Goal: Task Accomplishment & Management: Manage account settings

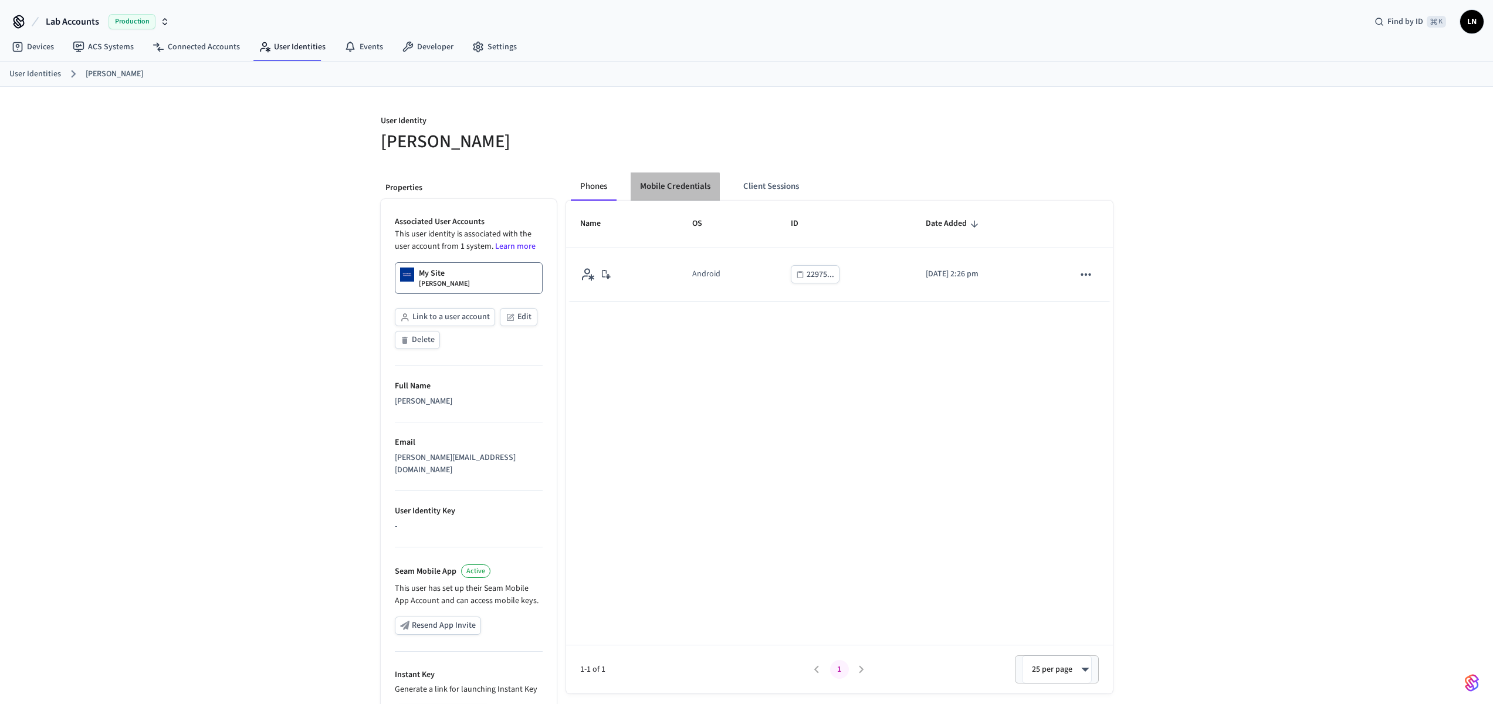
click at [662, 188] on button "Mobile Credentials" at bounding box center [674, 186] width 89 height 28
click at [466, 273] on link "My Site Lucas Neiva" at bounding box center [469, 278] width 148 height 32
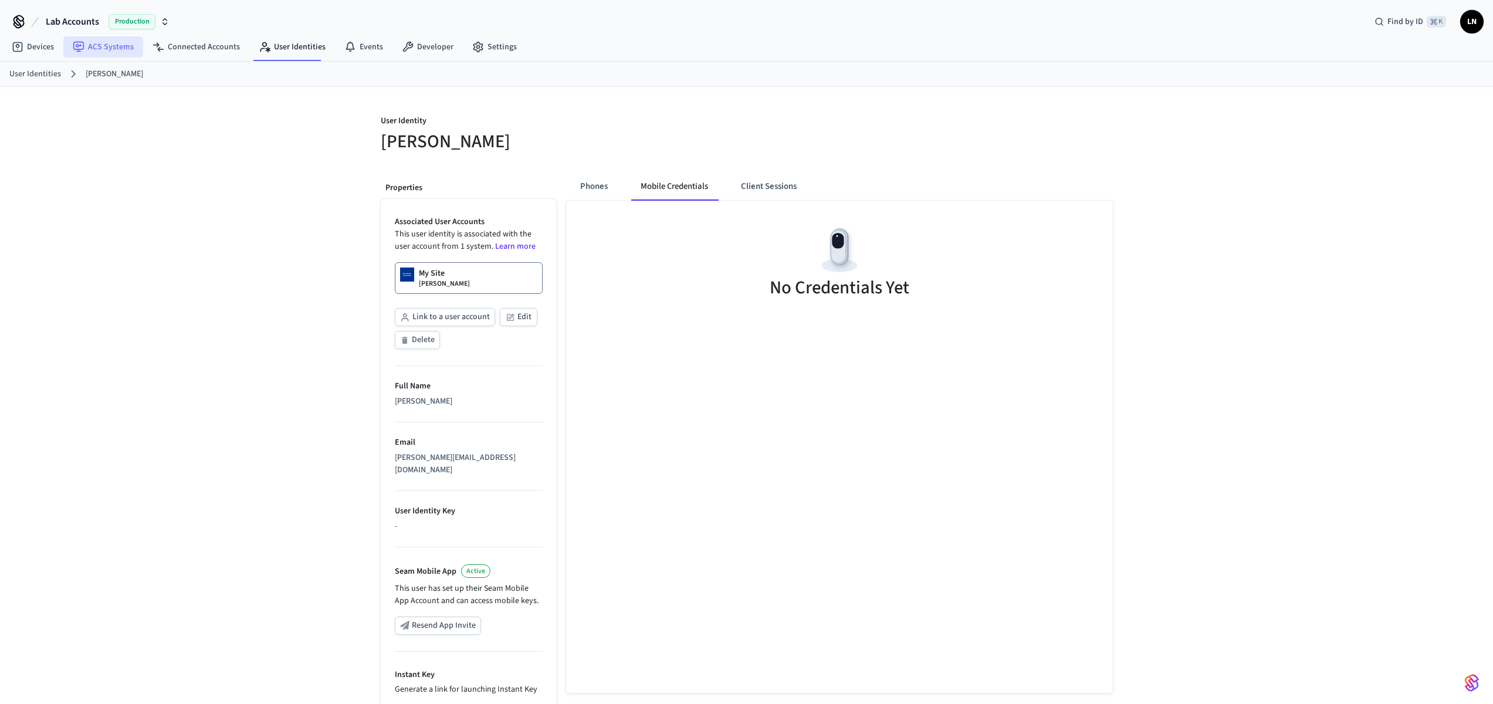
click at [91, 48] on link "ACS Systems" at bounding box center [103, 46] width 80 height 21
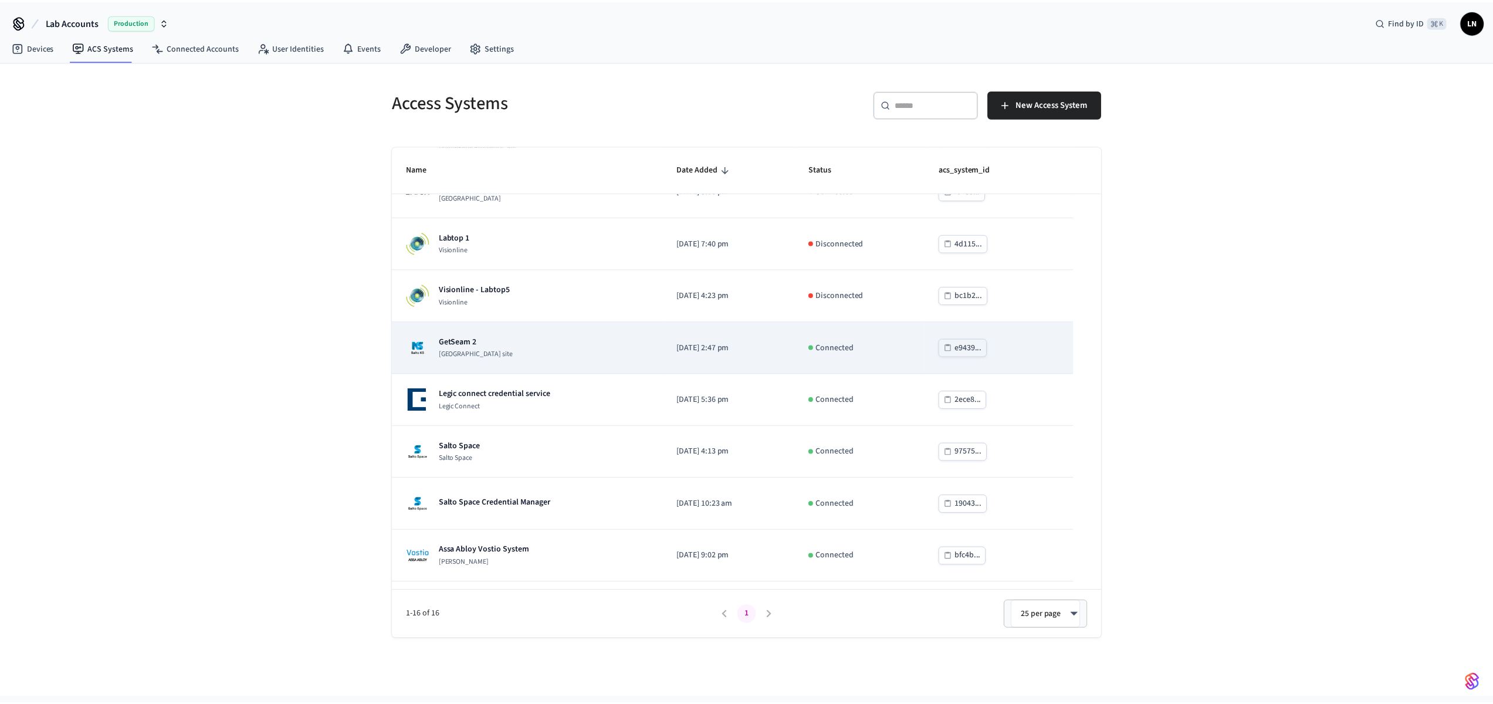
scroll to position [87, 0]
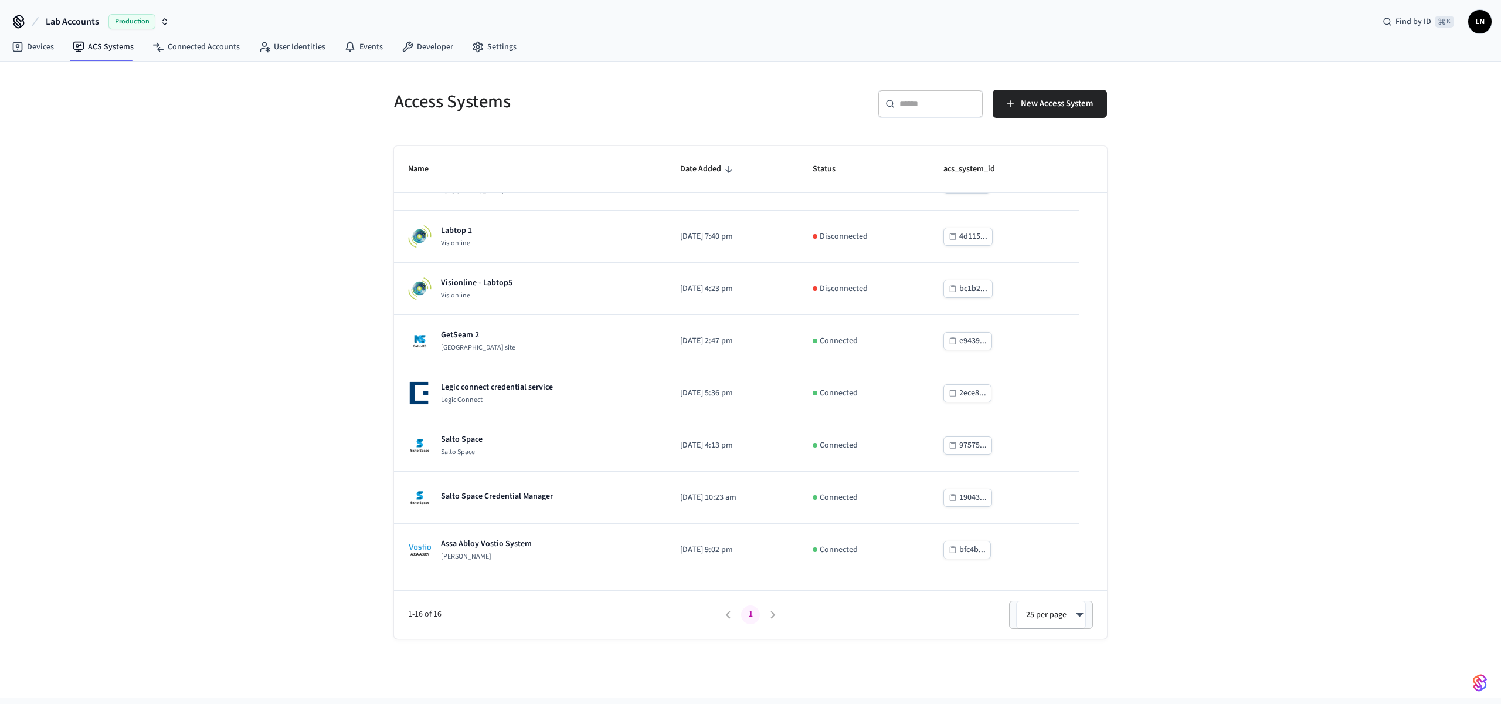
click at [924, 97] on div "​ ​" at bounding box center [931, 104] width 106 height 28
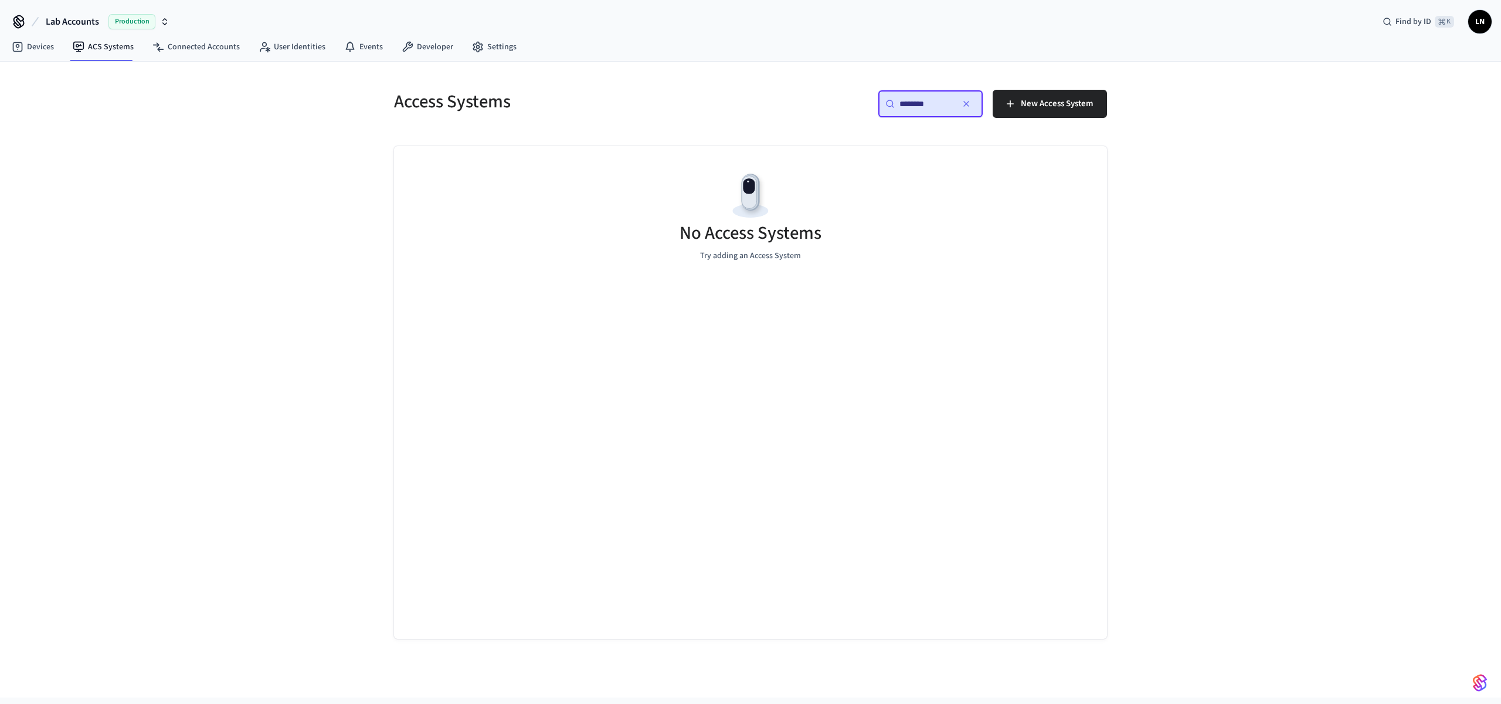
type input "*********"
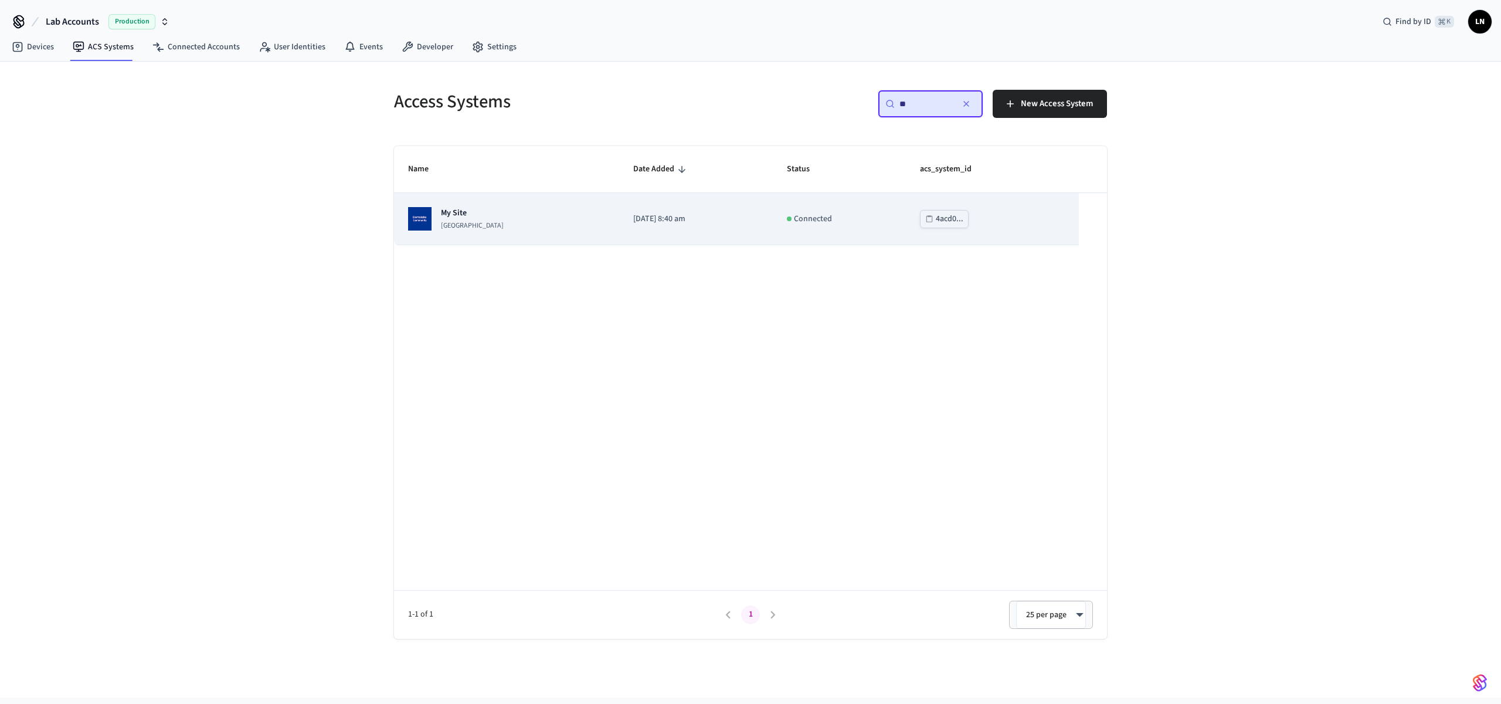
type input "**"
click at [440, 206] on td "My Site Dormakaba Community Site" at bounding box center [506, 219] width 225 height 52
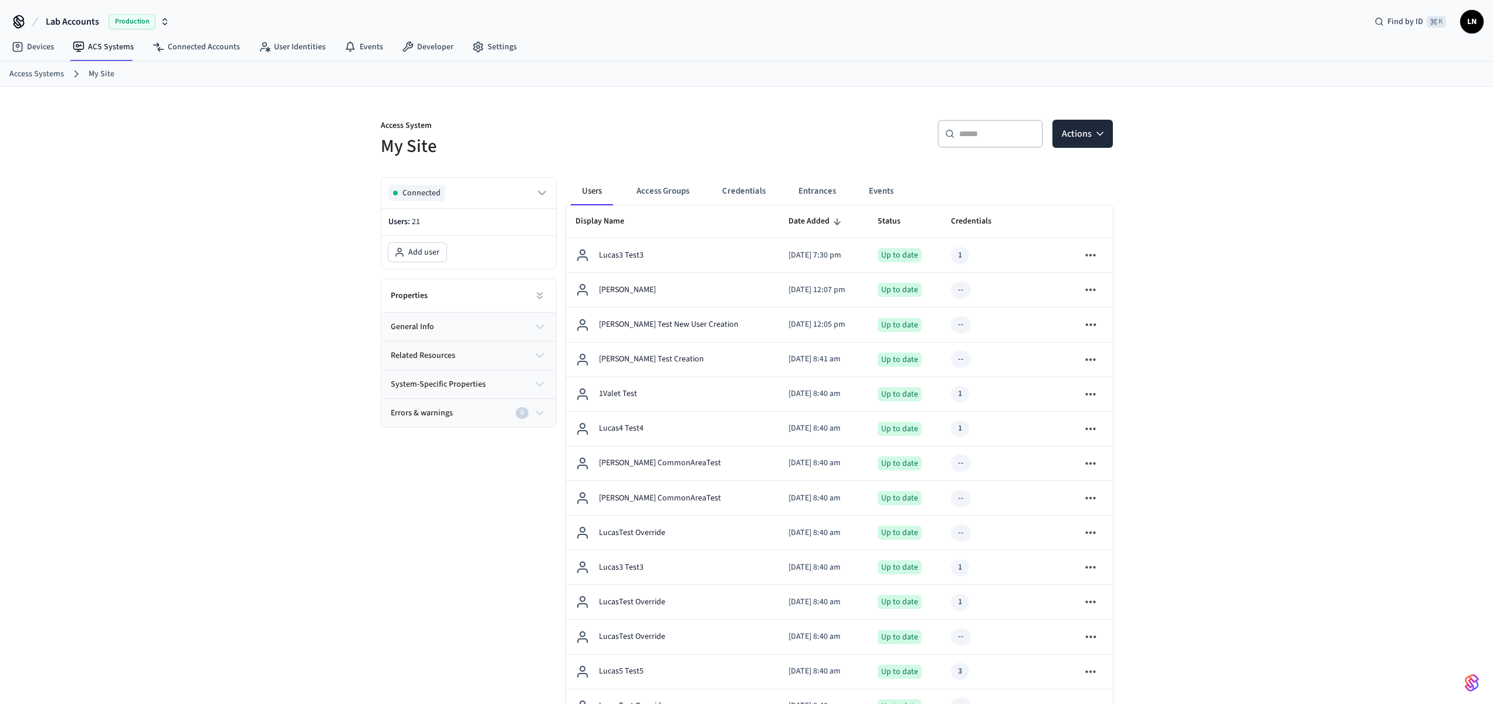
click at [999, 137] on input "text" at bounding box center [997, 134] width 76 height 12
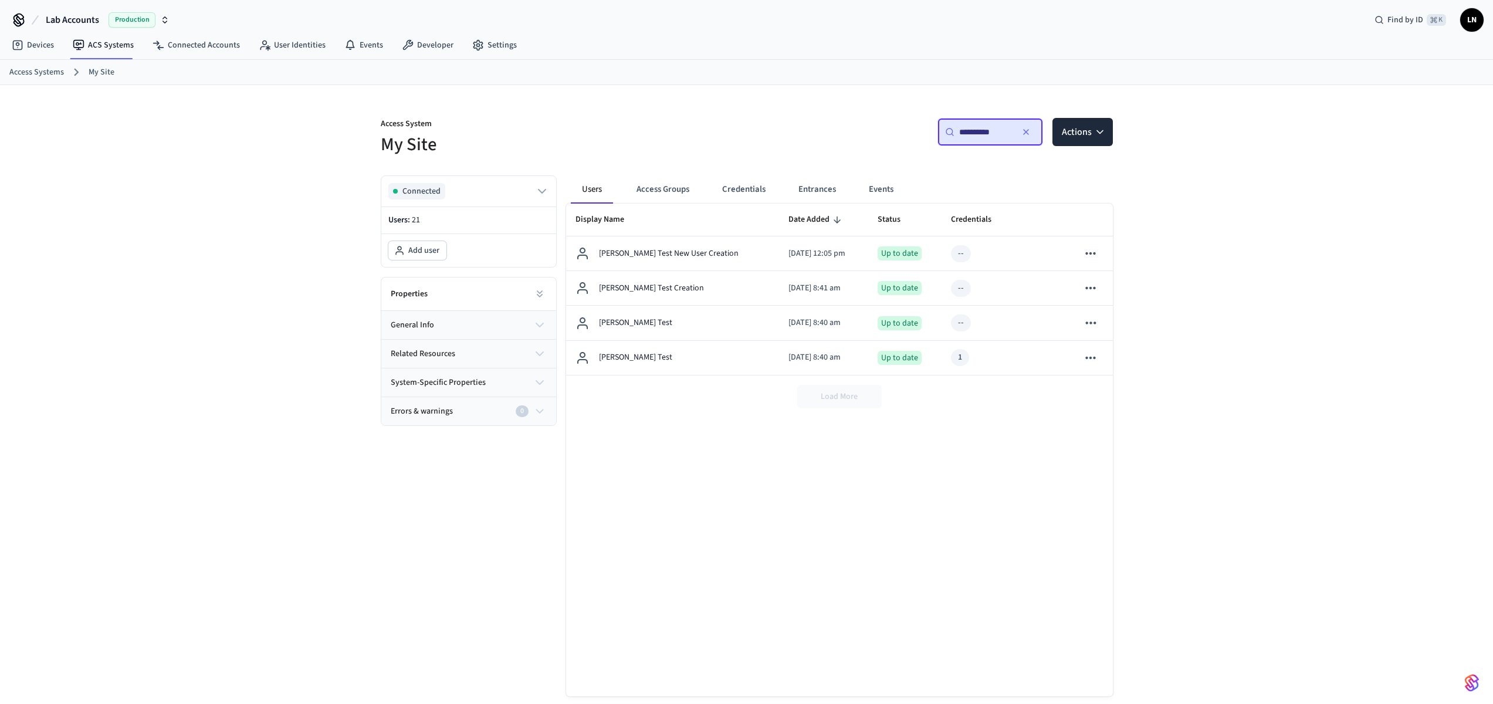
scroll to position [2, 0]
type input "**********"
click at [292, 51] on link "User Identities" at bounding box center [292, 44] width 86 height 21
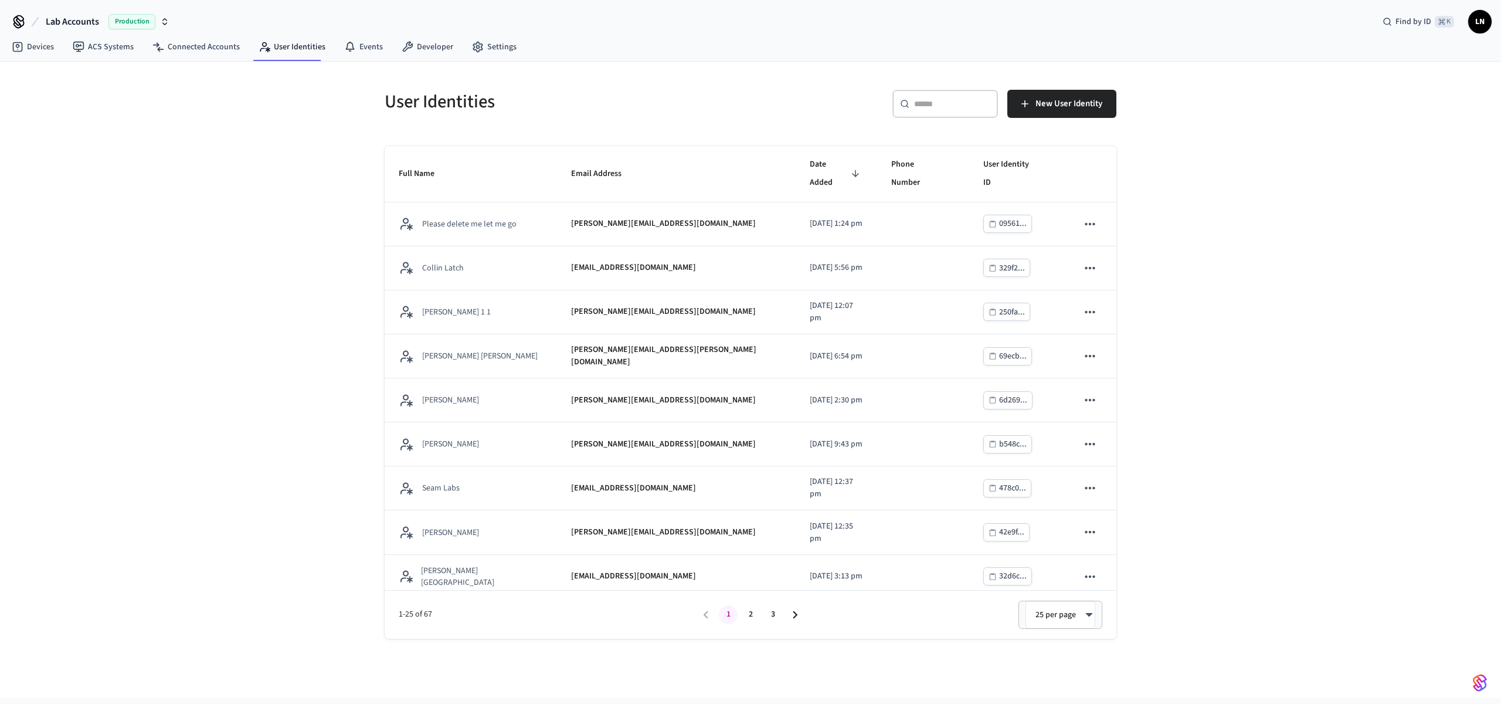
click at [958, 103] on input "text" at bounding box center [952, 104] width 76 height 12
paste input "**********"
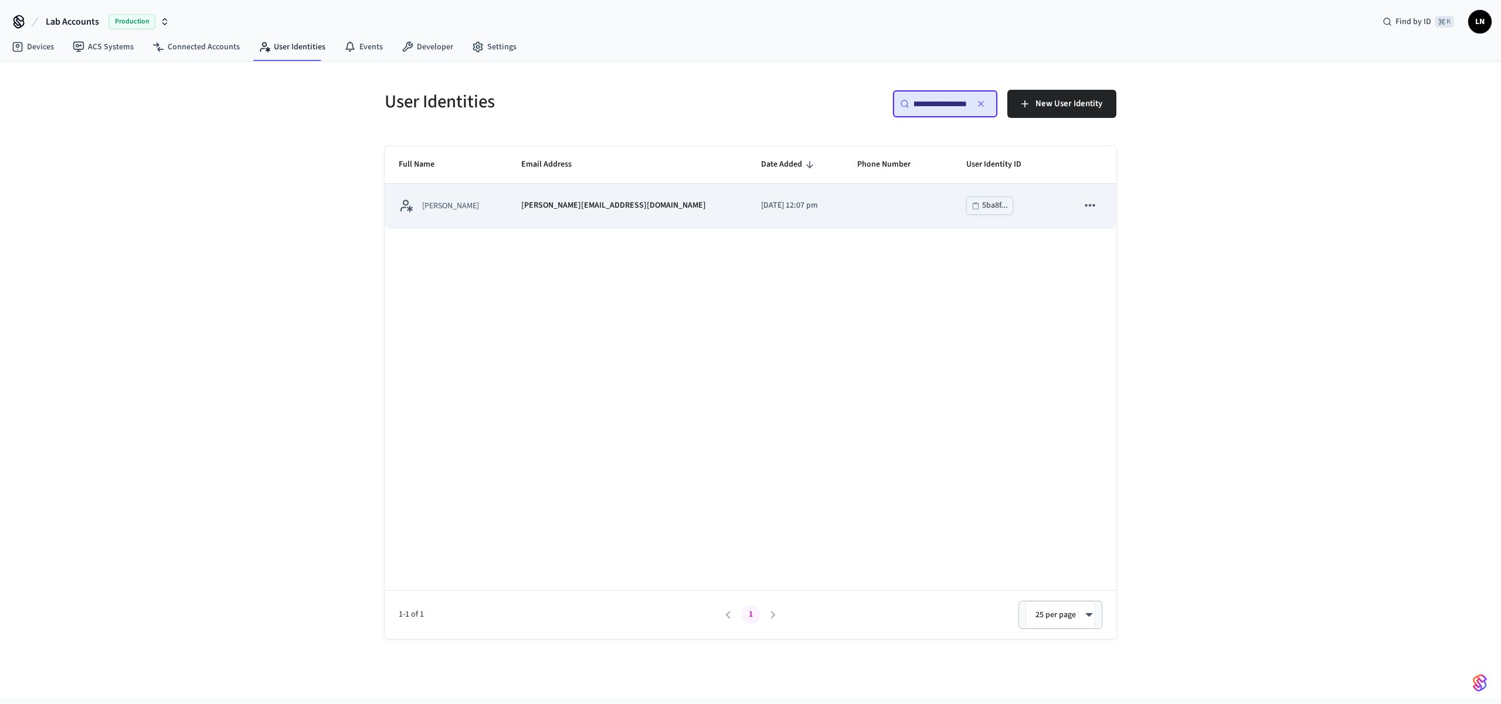
type input "**********"
click at [605, 202] on p "[PERSON_NAME][EMAIL_ADDRESS][DOMAIN_NAME]" at bounding box center [613, 205] width 185 height 12
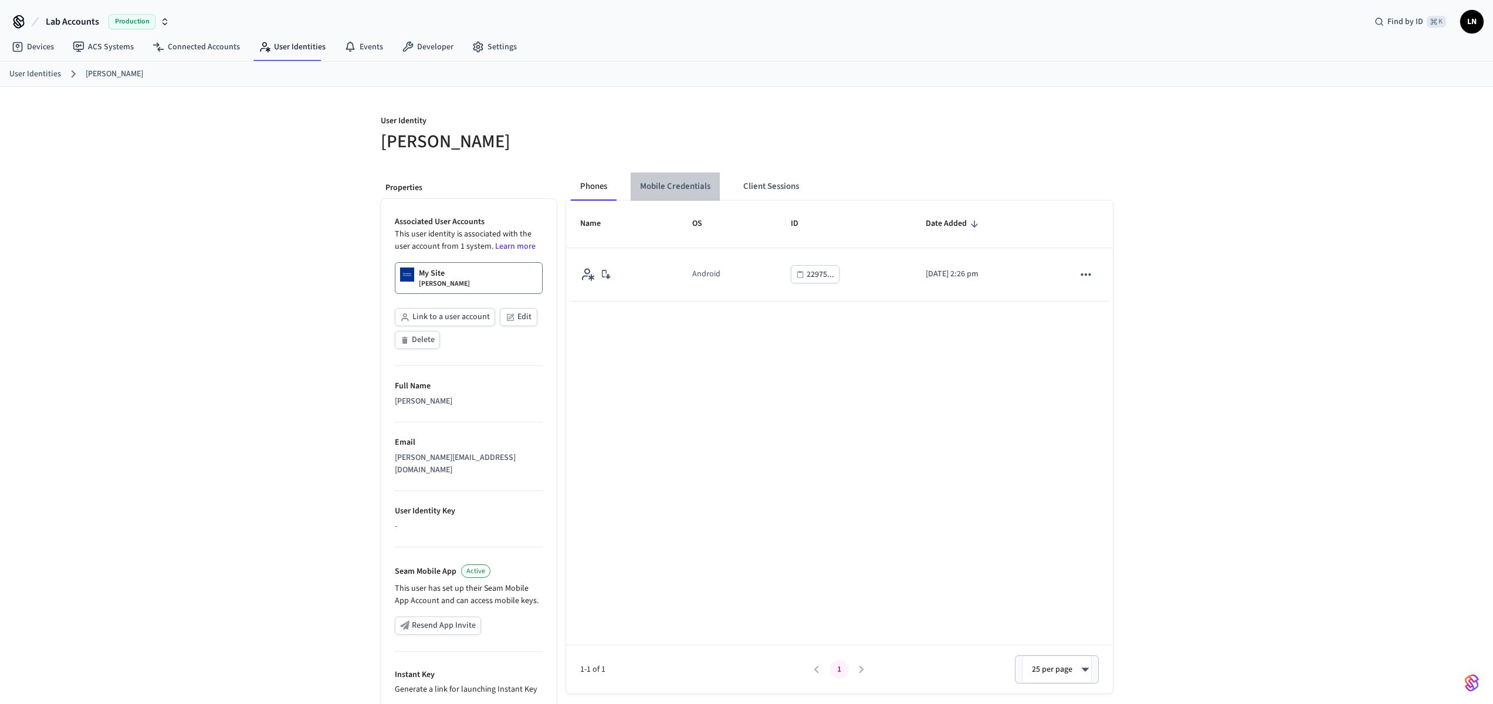
click at [664, 184] on button "Mobile Credentials" at bounding box center [674, 186] width 89 height 28
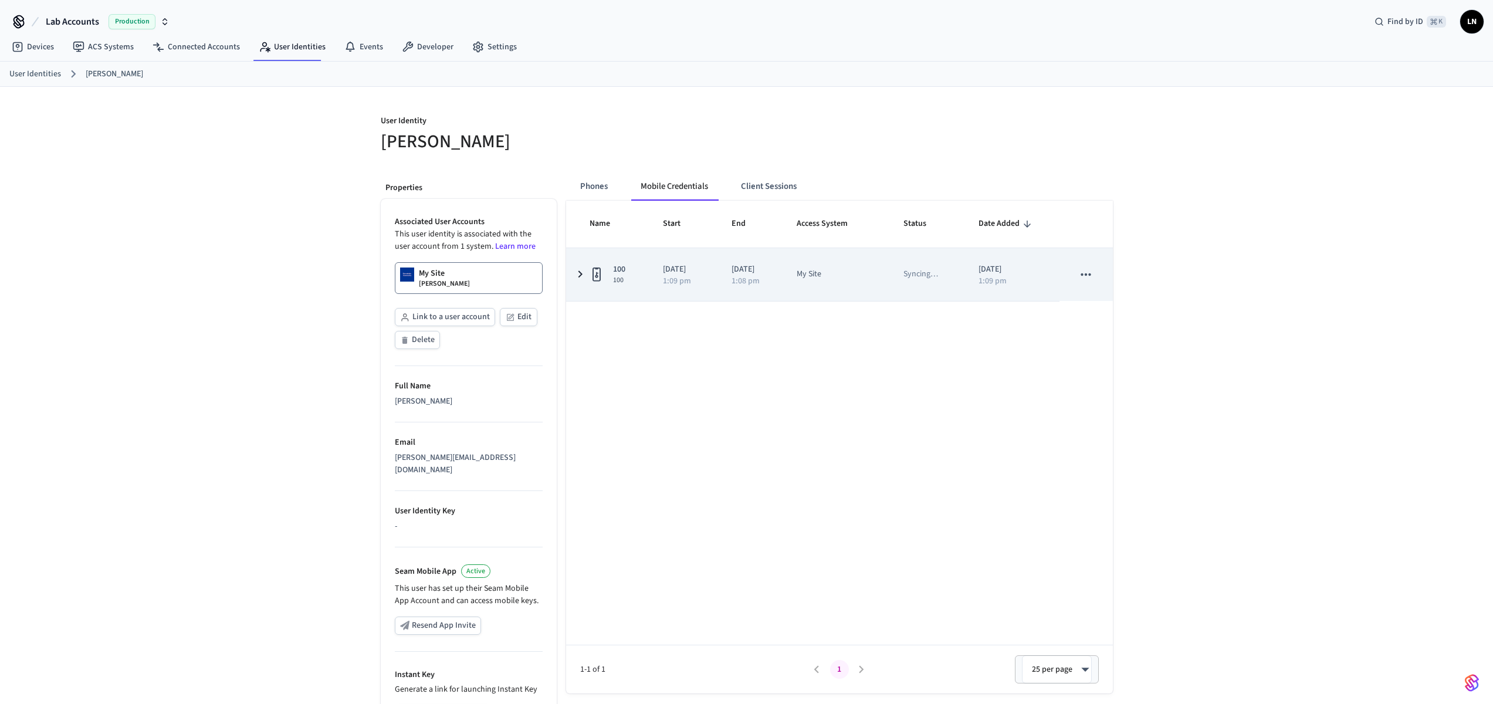
click at [575, 274] on icon "sticky table" at bounding box center [580, 274] width 14 height 15
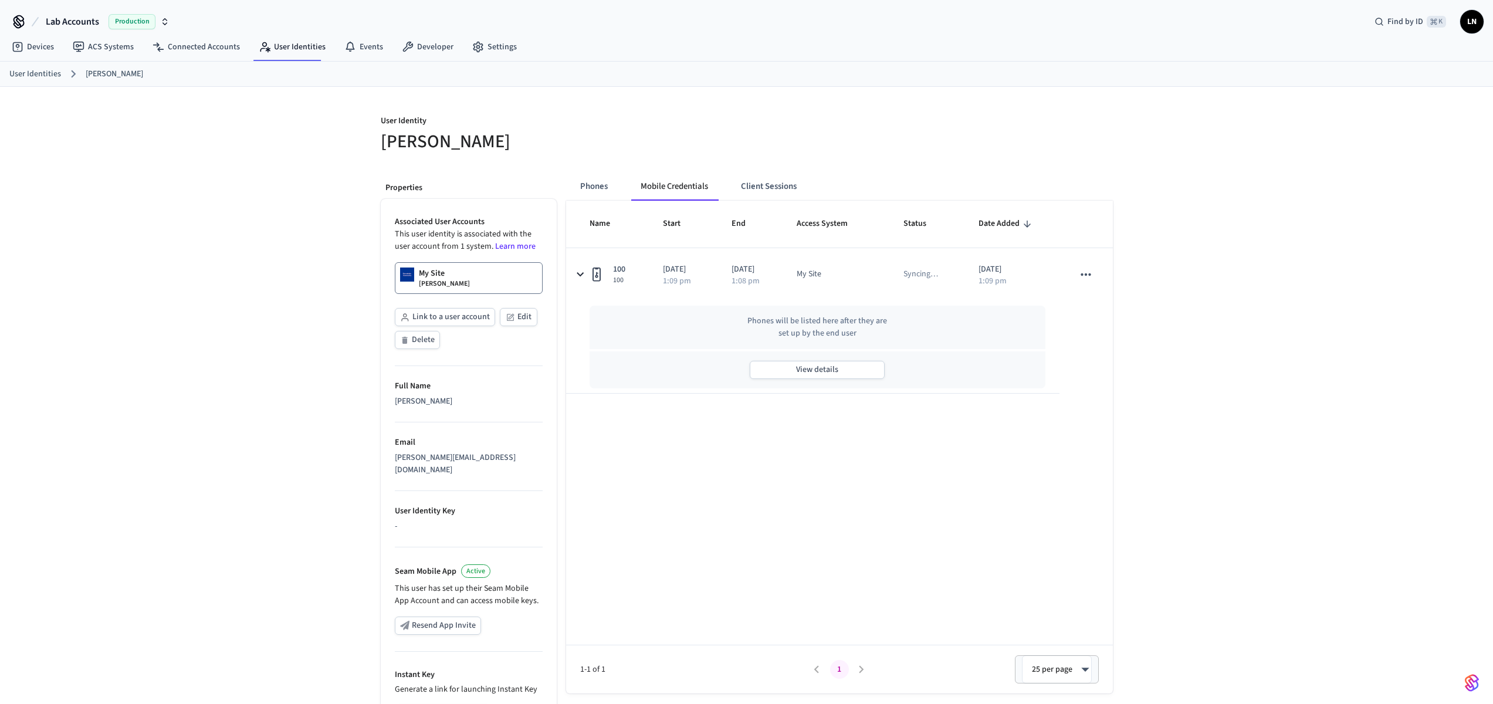
drag, startPoint x: 1226, startPoint y: 218, endPoint x: 1179, endPoint y: 182, distance: 58.2
click at [1217, 212] on div "User Identity Lucas Neiva Properties Associated User Accounts This user identit…" at bounding box center [746, 450] width 1493 height 727
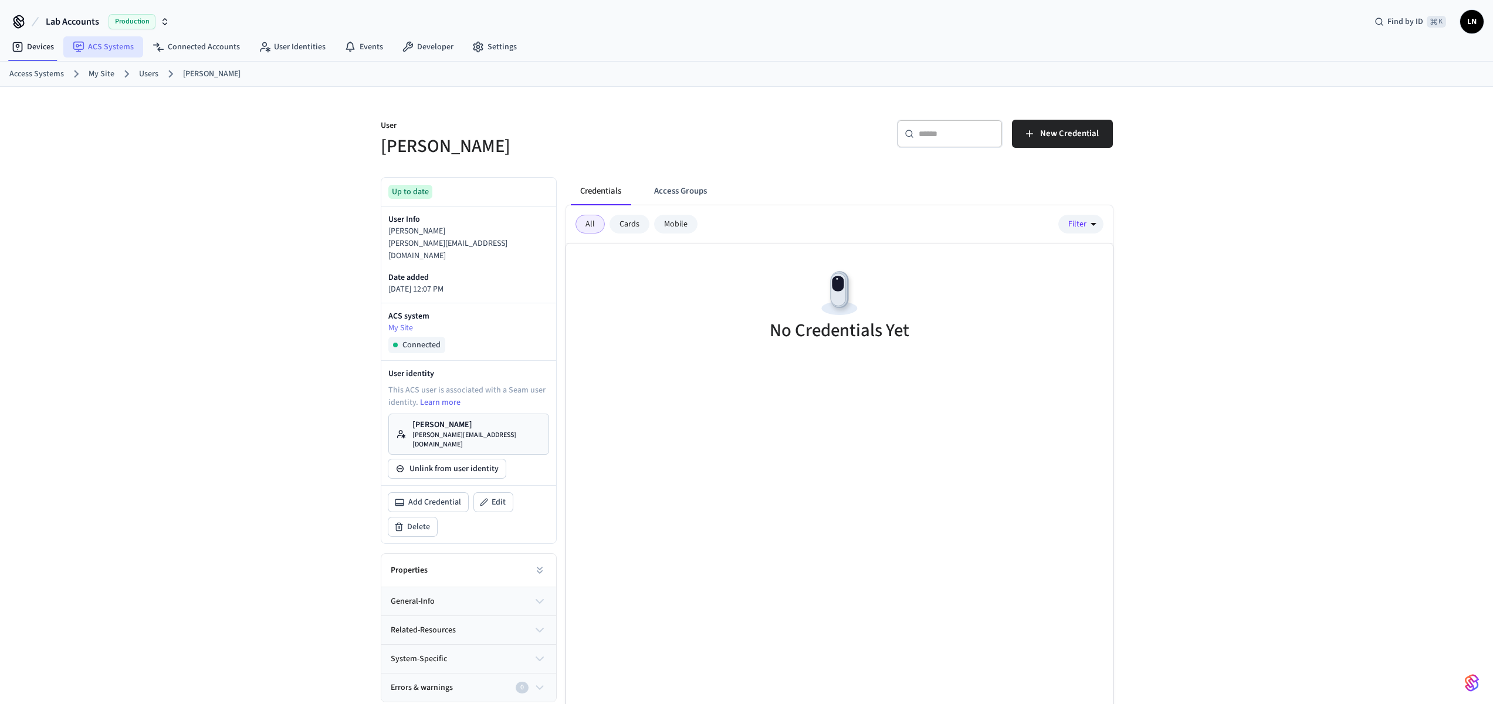
click at [108, 50] on link "ACS Systems" at bounding box center [103, 46] width 80 height 21
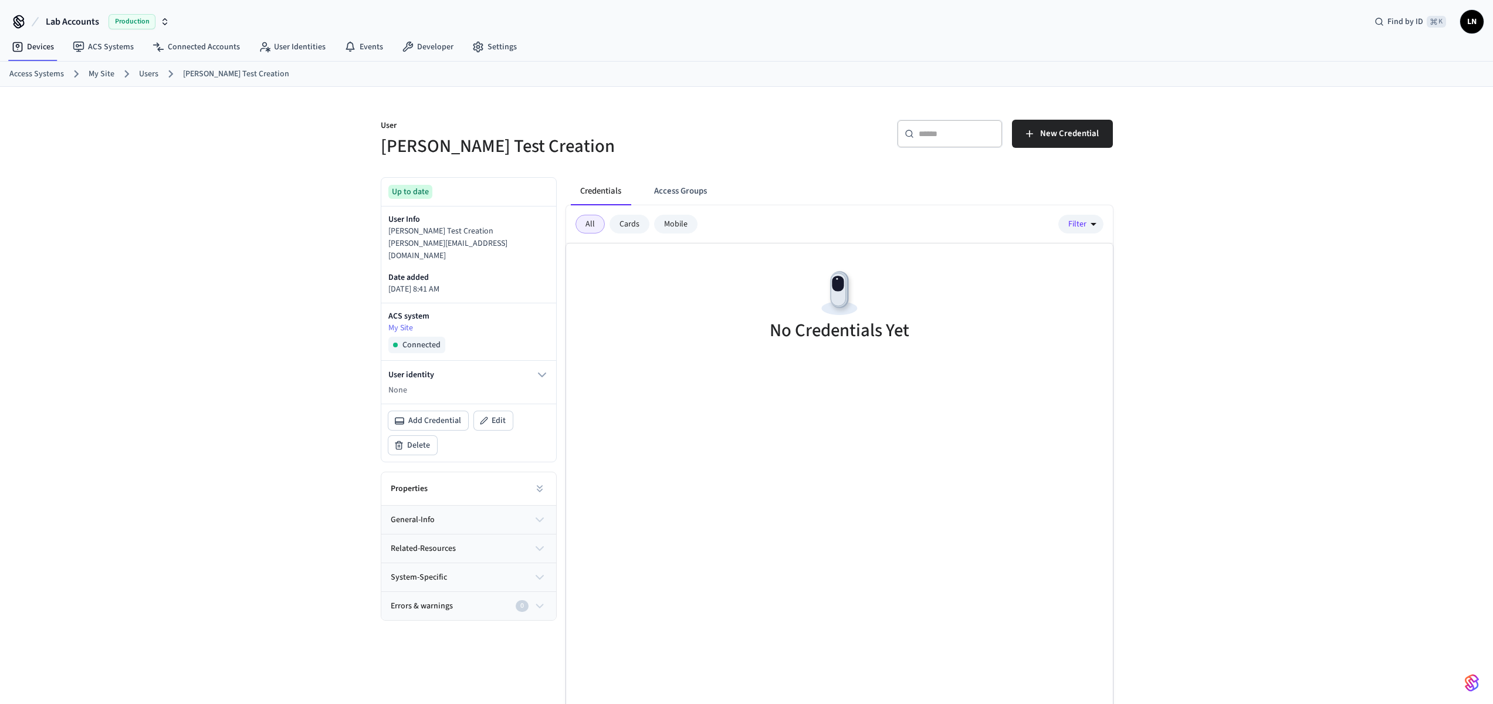
click at [1192, 185] on div "User Lucas Test Creation ​ ​ New Credential Up to date User Info Lucas Test Cre…" at bounding box center [746, 411] width 1493 height 649
click at [673, 194] on button "Access Groups" at bounding box center [681, 191] width 72 height 28
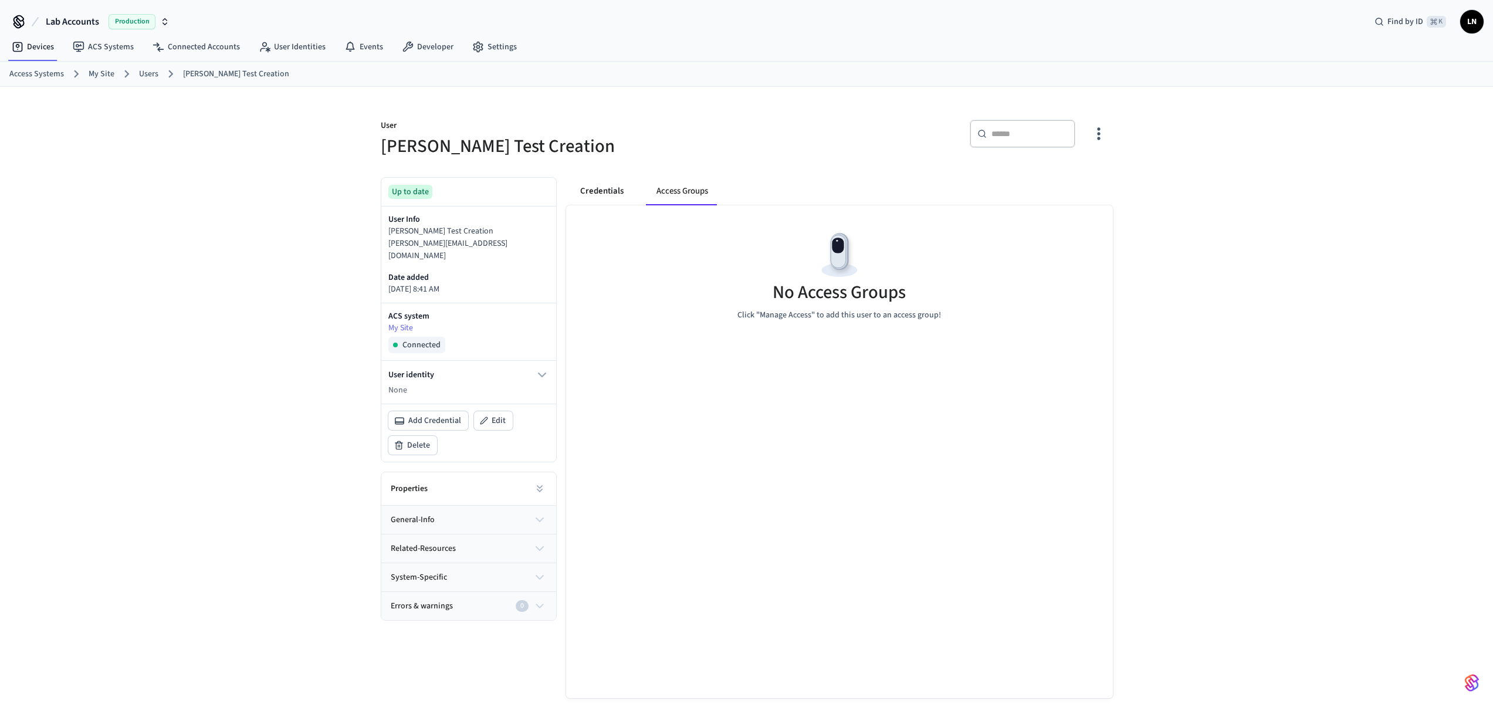
click at [589, 192] on button "Credentials" at bounding box center [602, 191] width 62 height 28
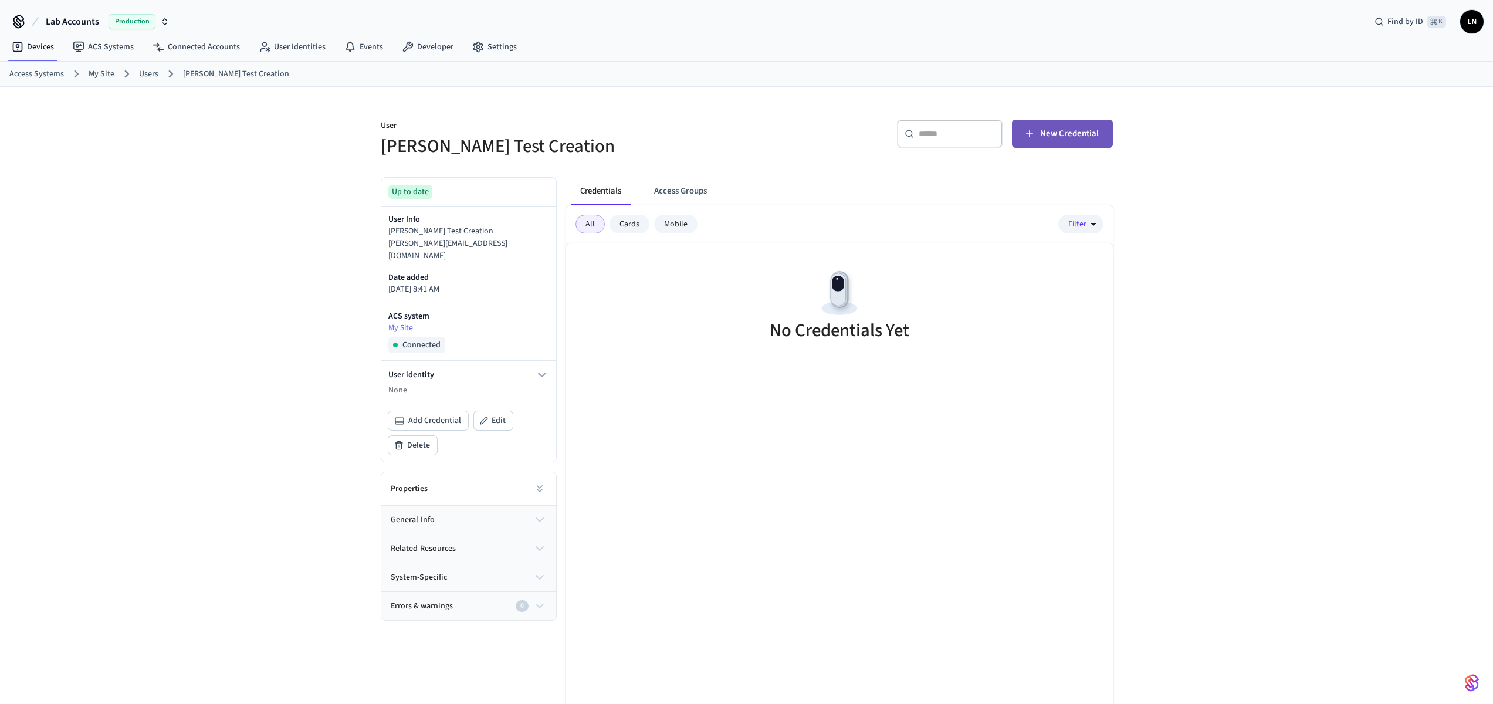
click at [1071, 131] on span "New Credential" at bounding box center [1069, 133] width 59 height 15
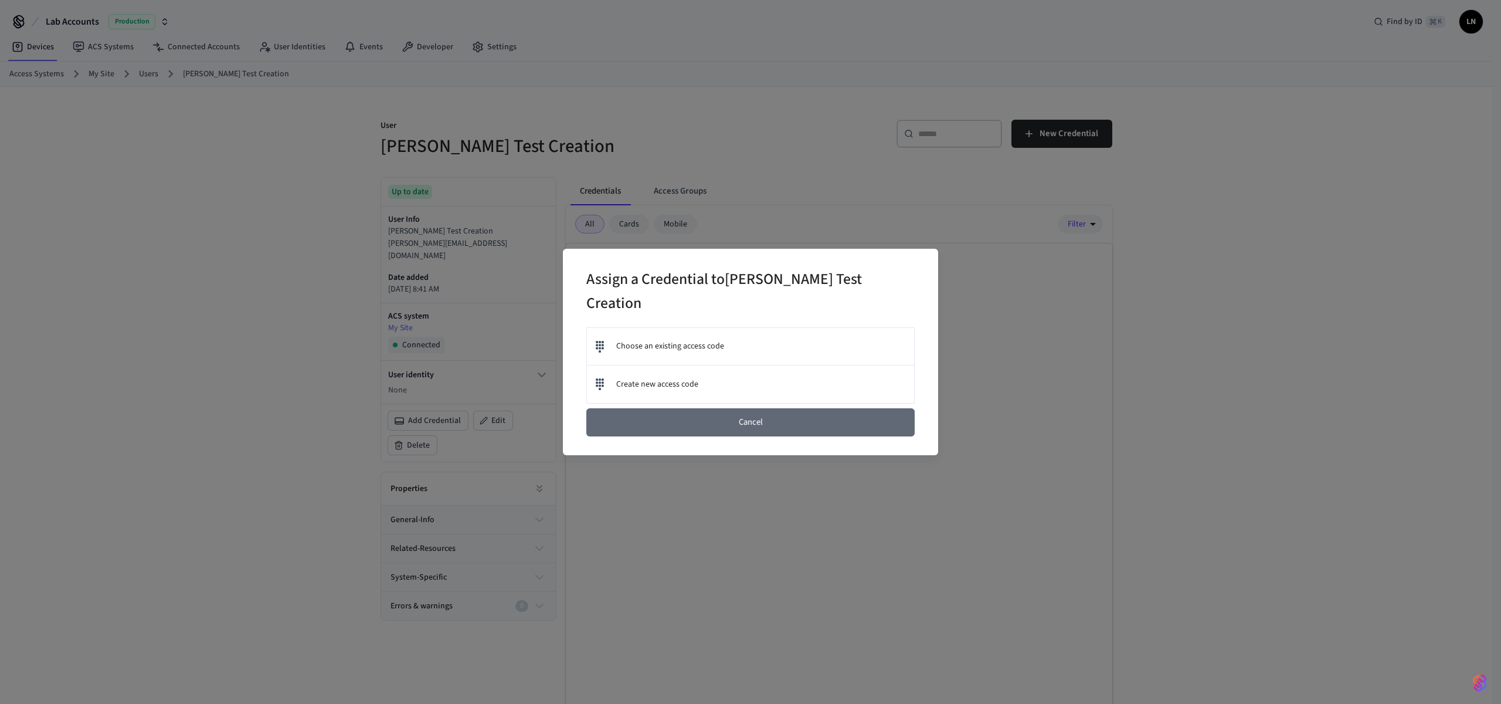
click at [735, 419] on button "Cancel" at bounding box center [750, 422] width 328 height 28
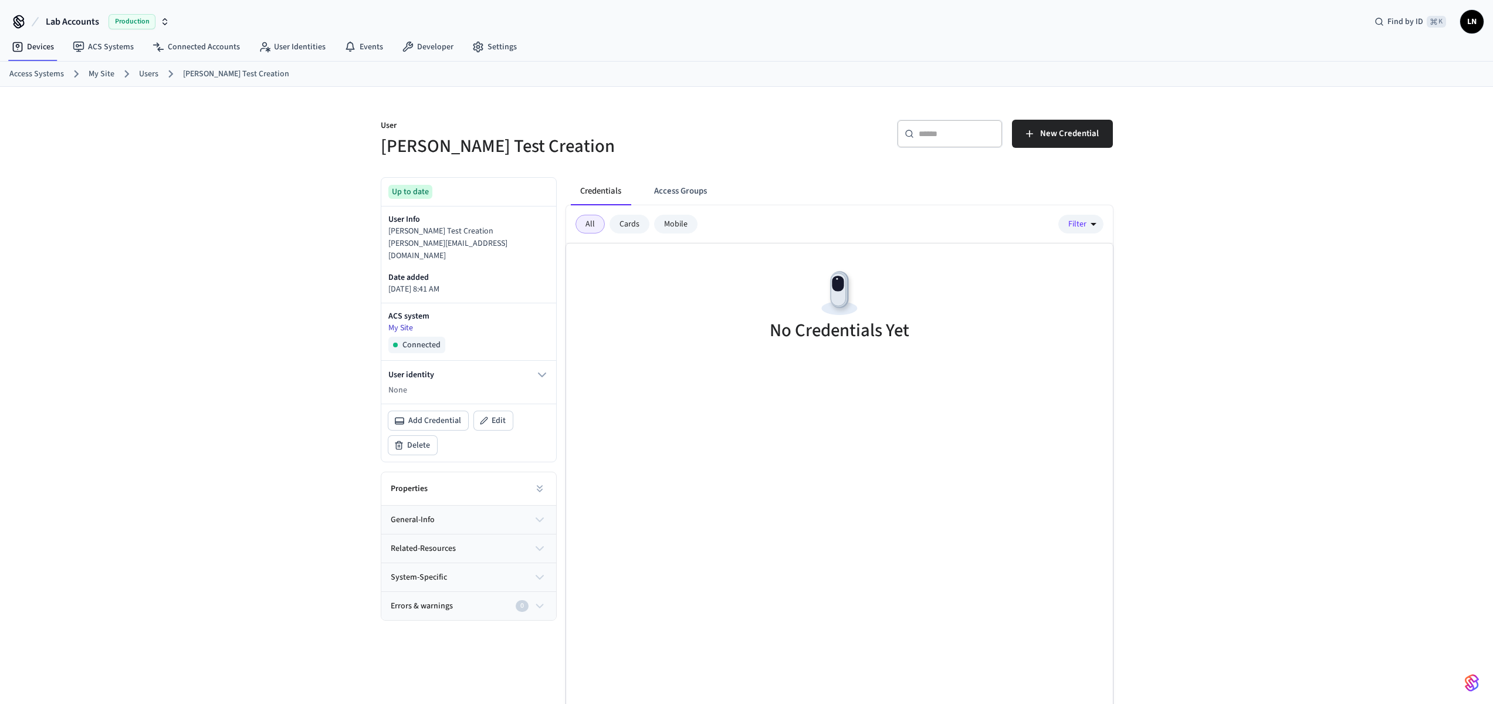
click at [403, 322] on link "My Site" at bounding box center [468, 328] width 161 height 12
click at [656, 182] on button "Access Groups" at bounding box center [681, 191] width 72 height 28
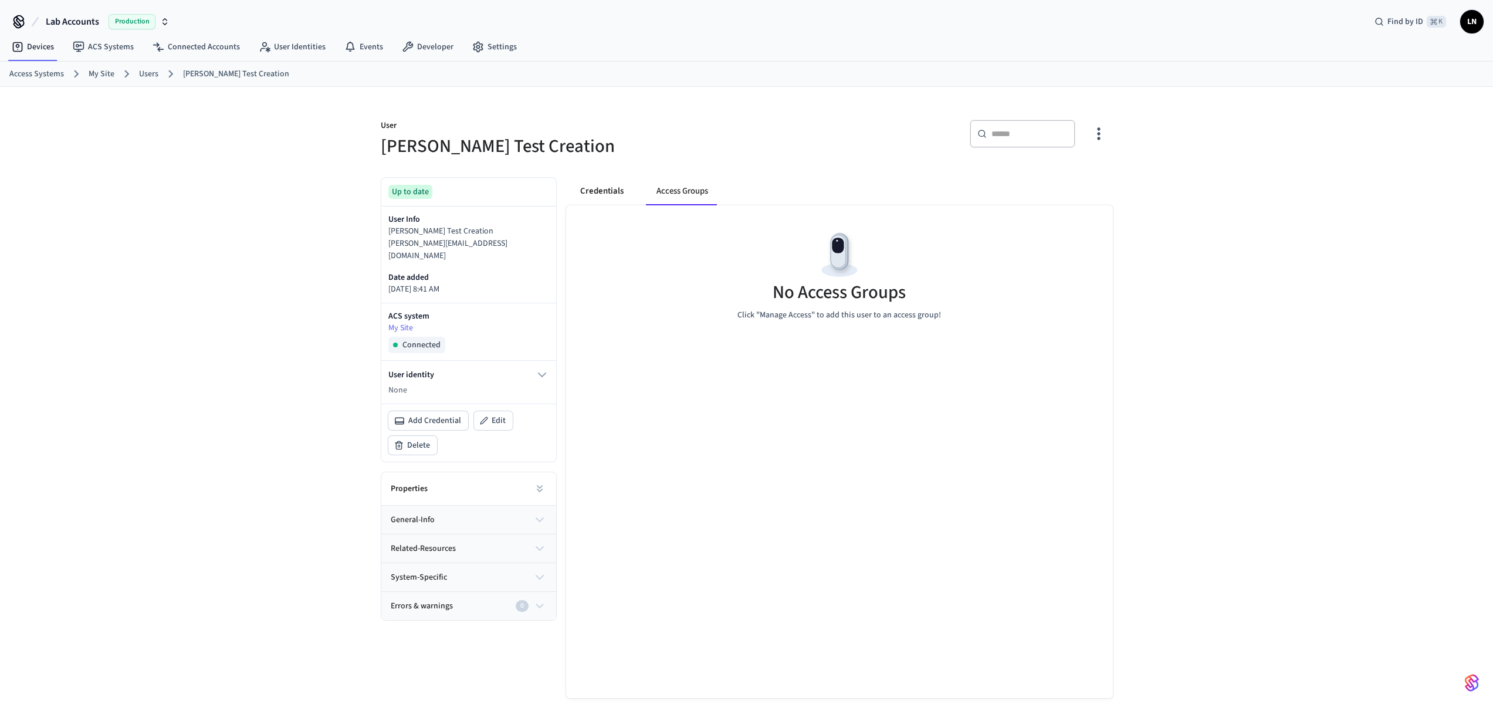
click at [611, 194] on button "Credentials" at bounding box center [602, 191] width 62 height 28
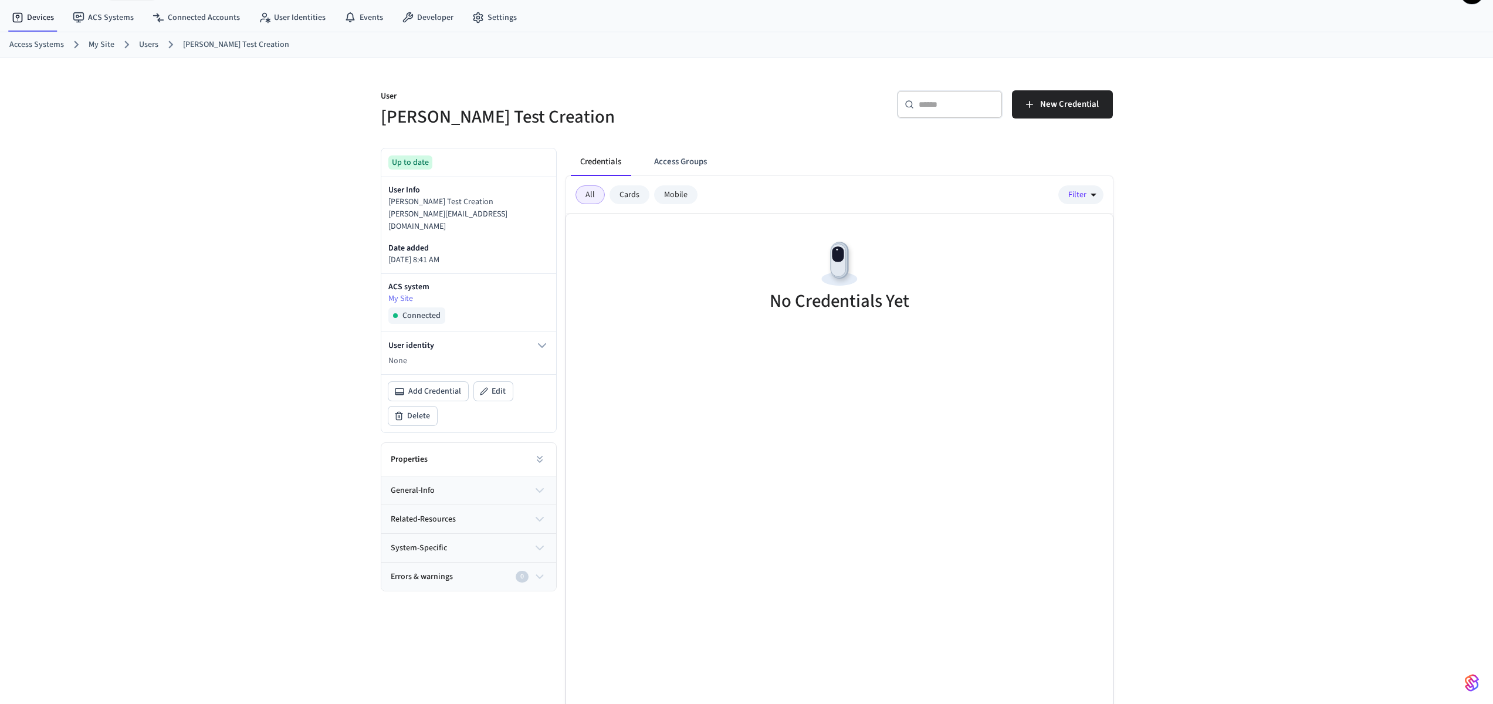
scroll to position [32, 0]
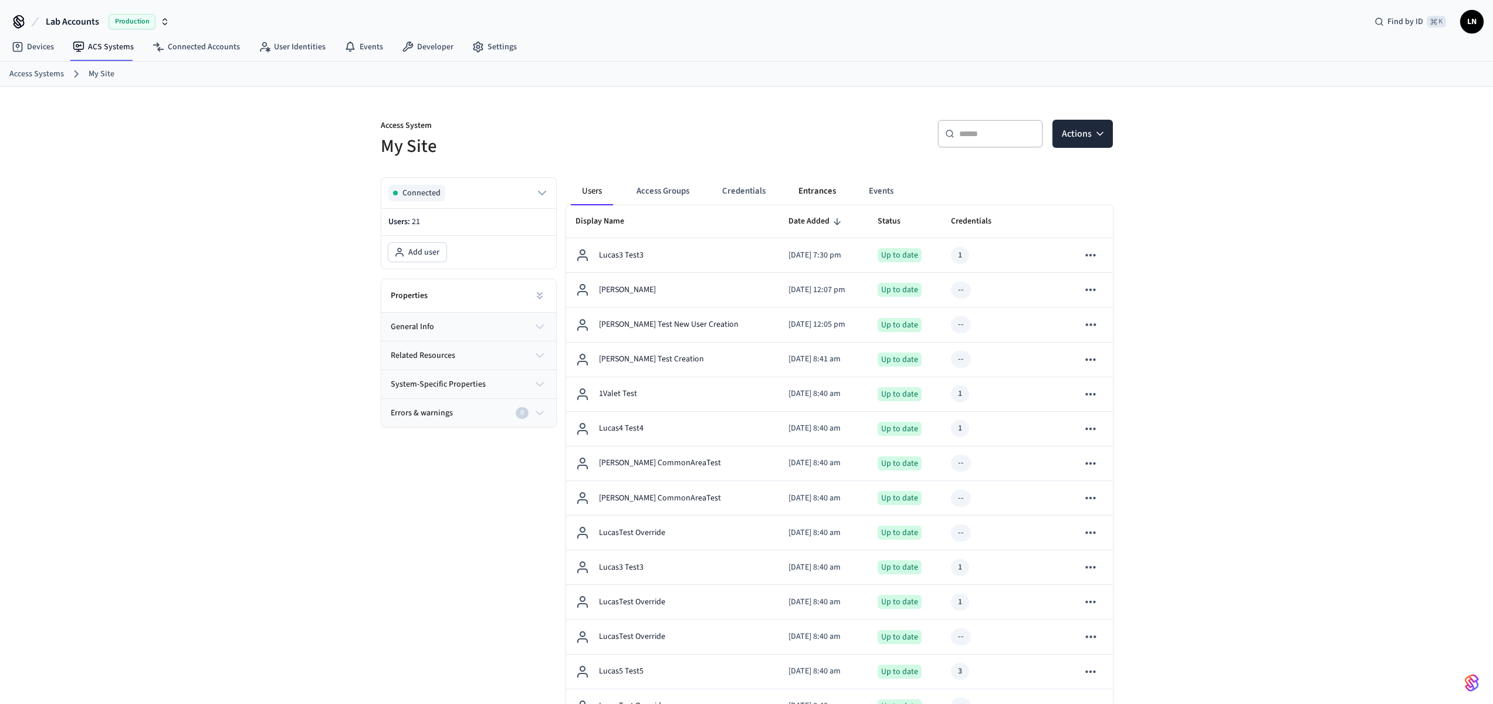
click at [818, 190] on button "Entrances" at bounding box center [817, 191] width 56 height 28
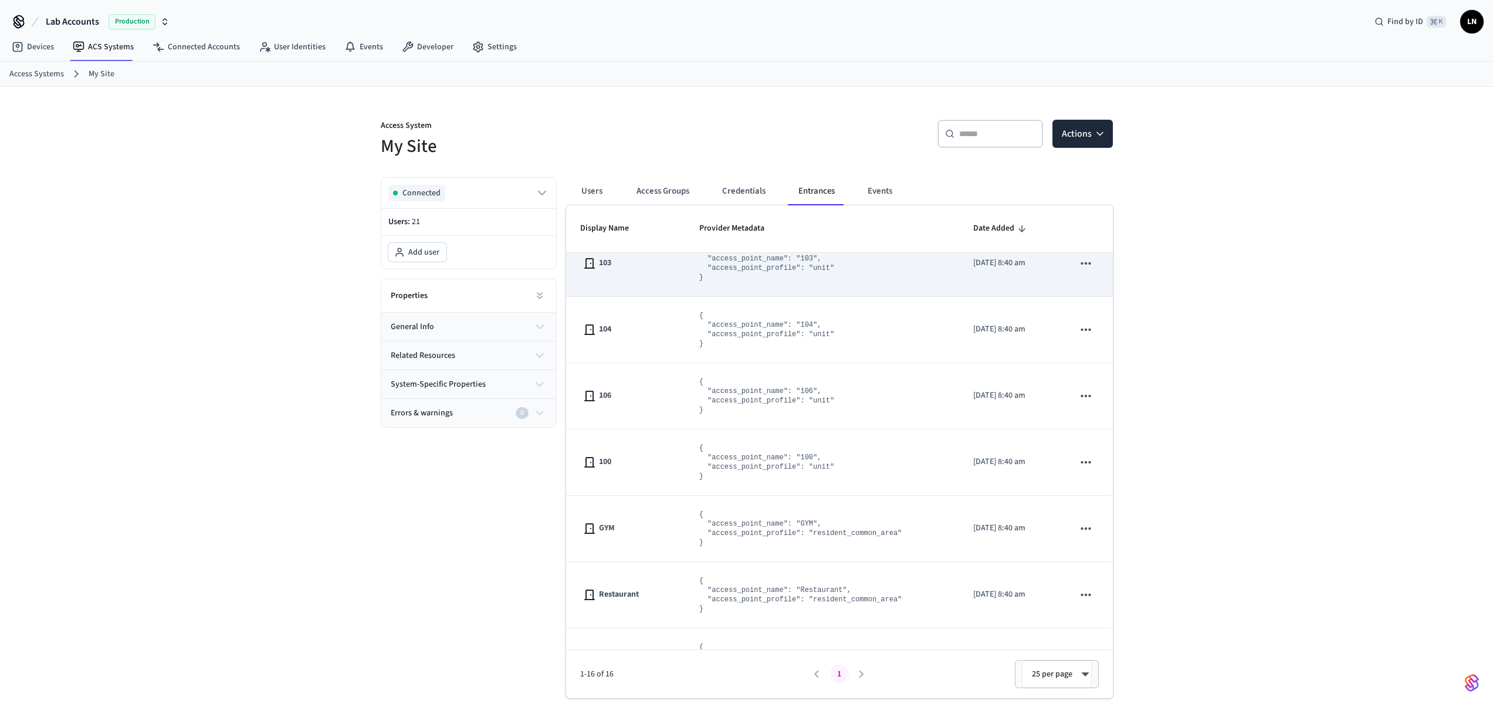
scroll to position [226, 0]
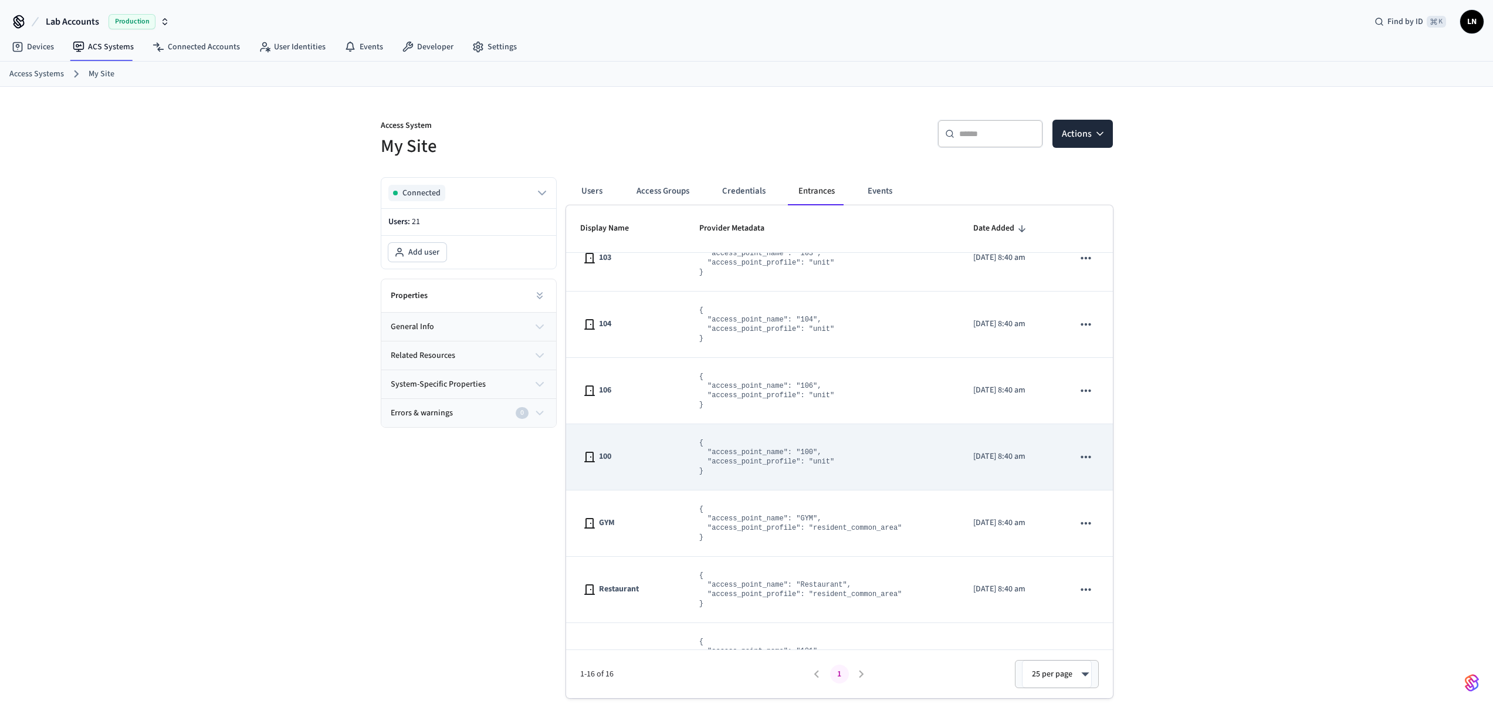
click at [600, 456] on span "100" at bounding box center [605, 456] width 12 height 12
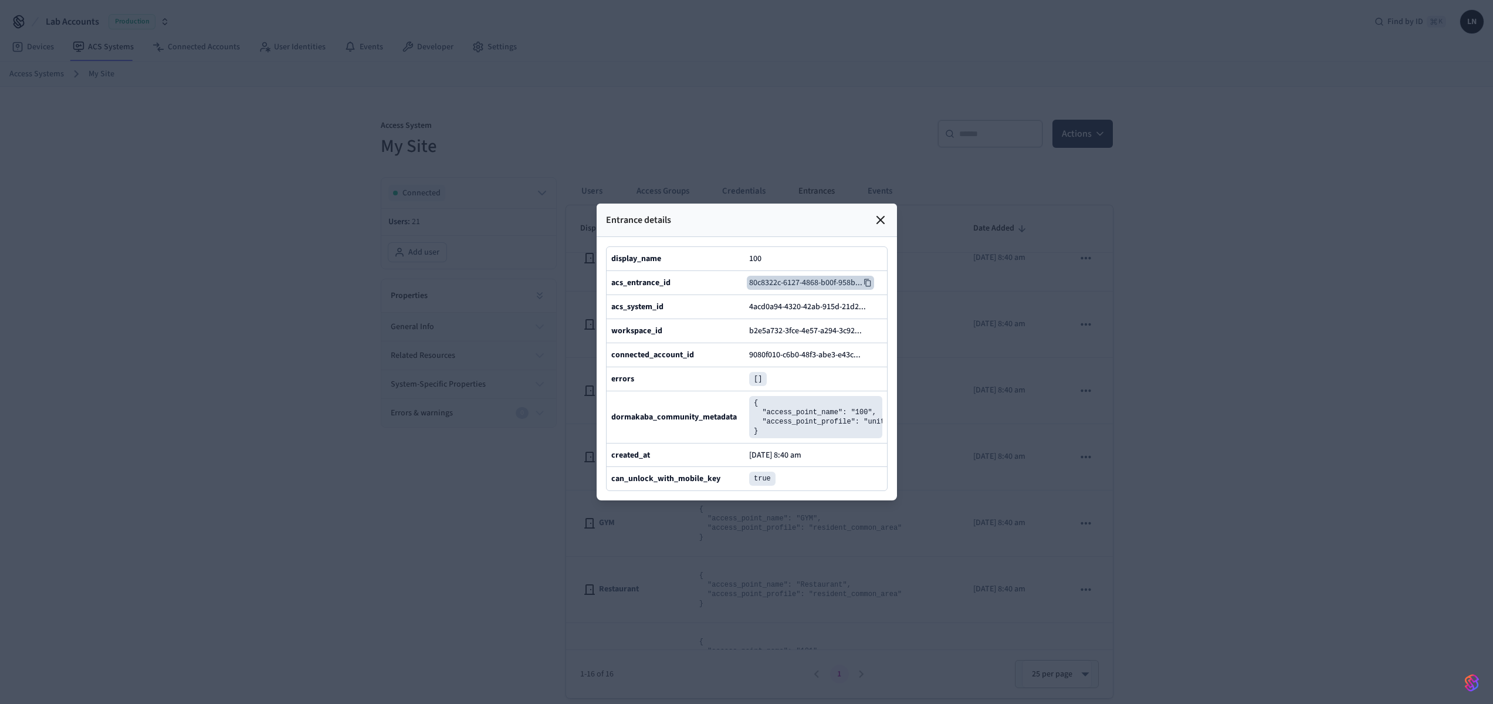
click at [869, 276] on button "80c8322c-6127-4868-b00f-958b ..." at bounding box center [810, 283] width 127 height 14
click at [876, 213] on icon at bounding box center [880, 220] width 14 height 14
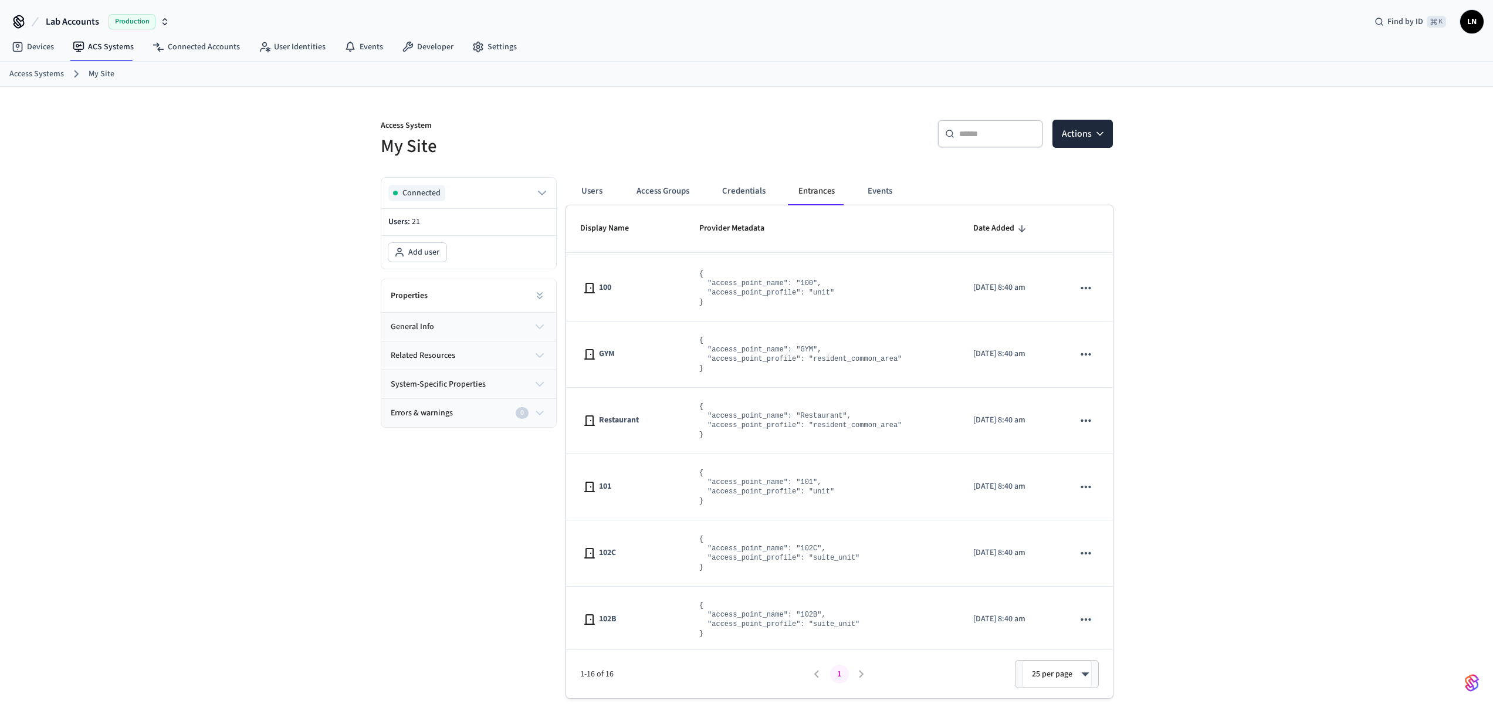
scroll to position [0, 0]
click at [716, 186] on button "Credentials" at bounding box center [744, 191] width 62 height 28
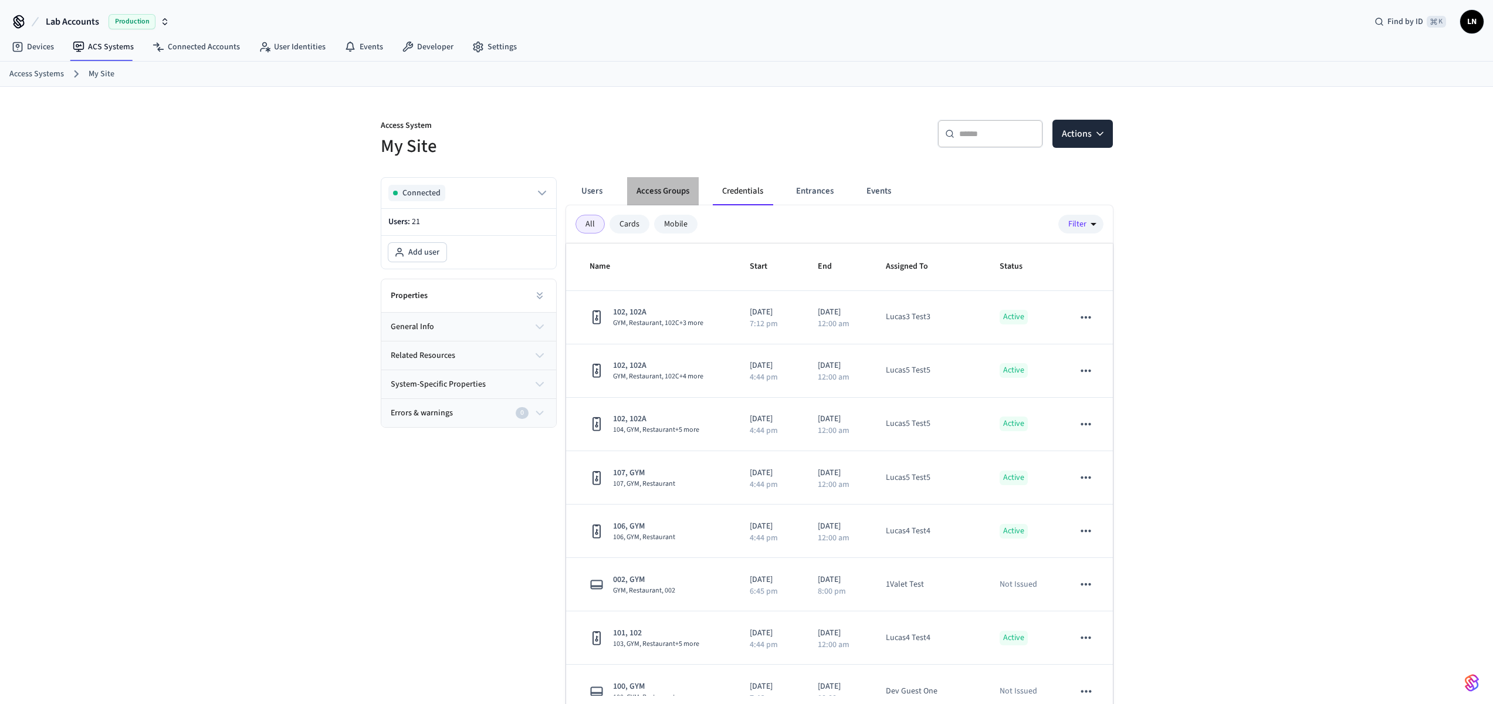
click at [627, 189] on button "Access Groups" at bounding box center [663, 191] width 72 height 28
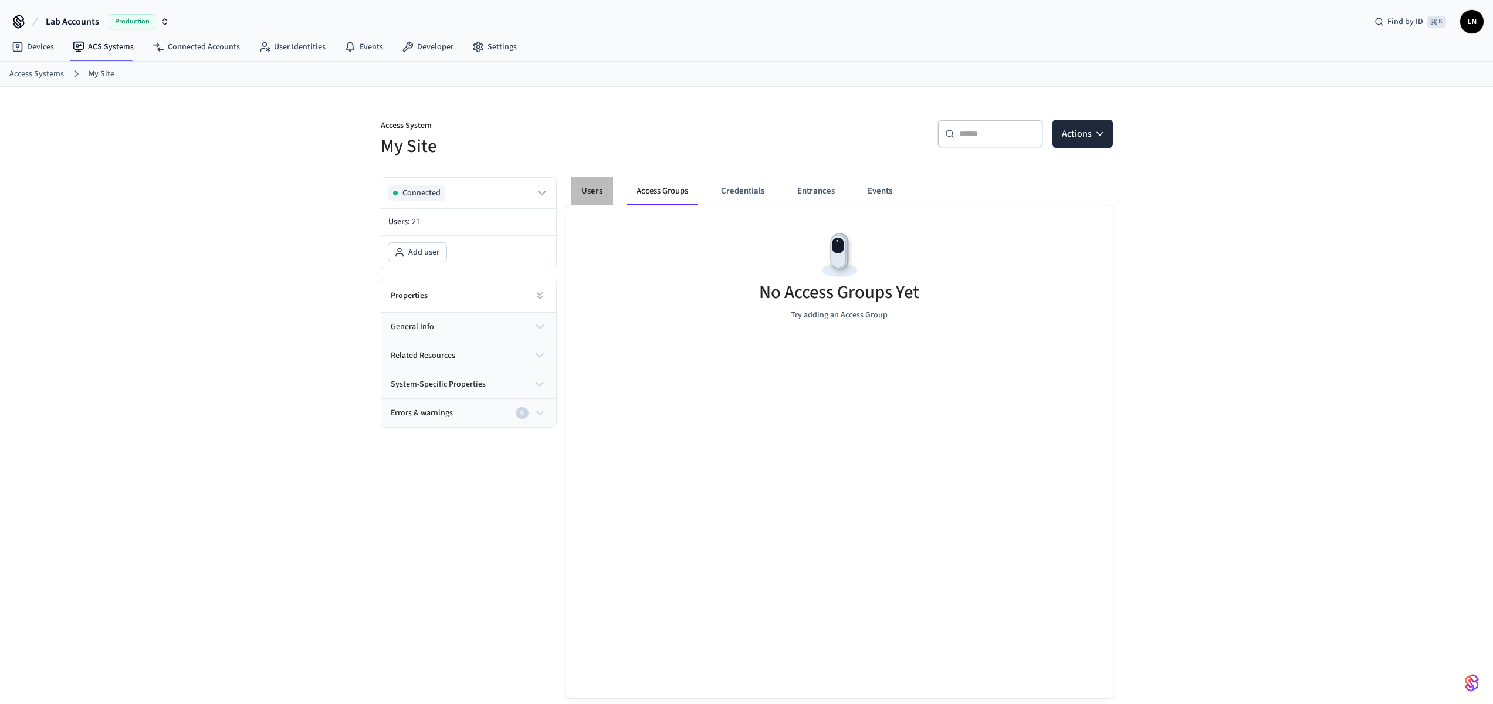
click at [595, 197] on button "Users" at bounding box center [592, 191] width 42 height 28
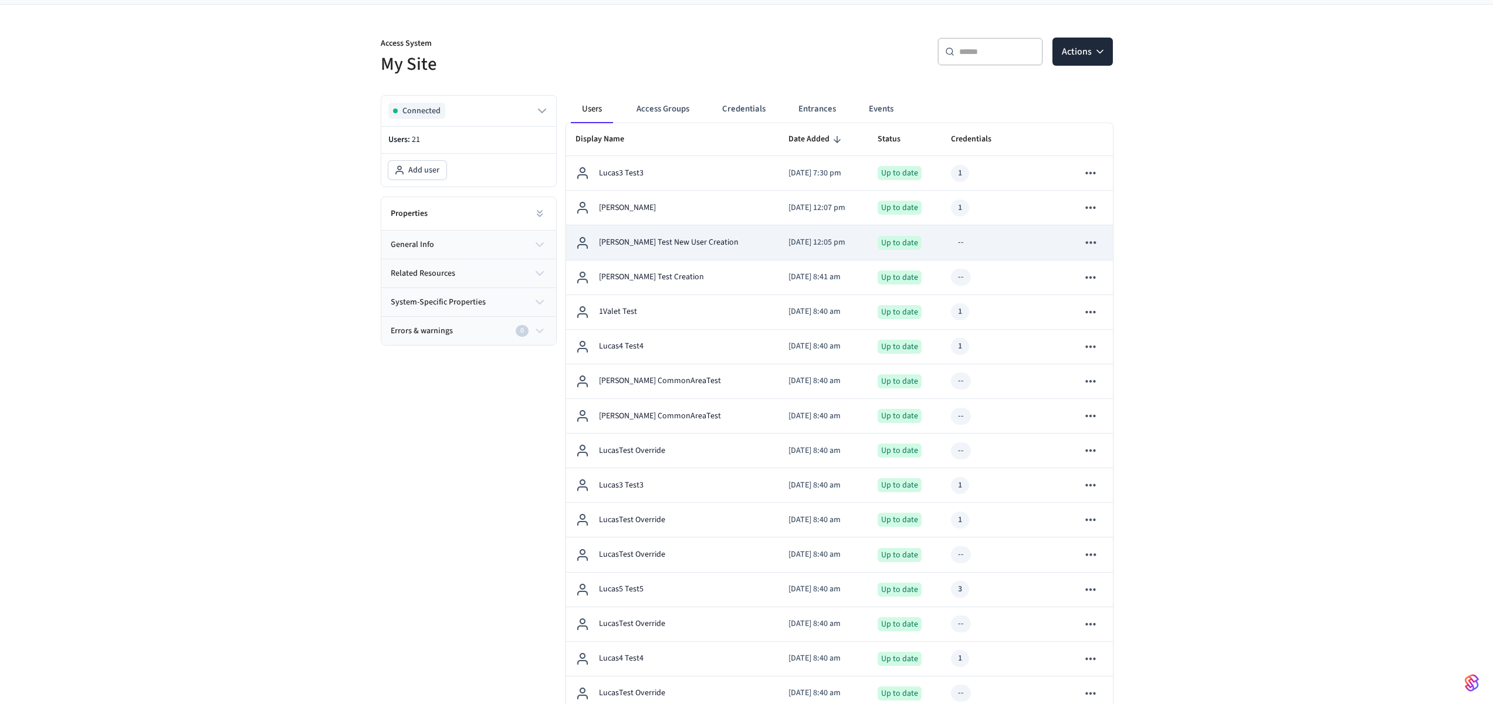
scroll to position [91, 0]
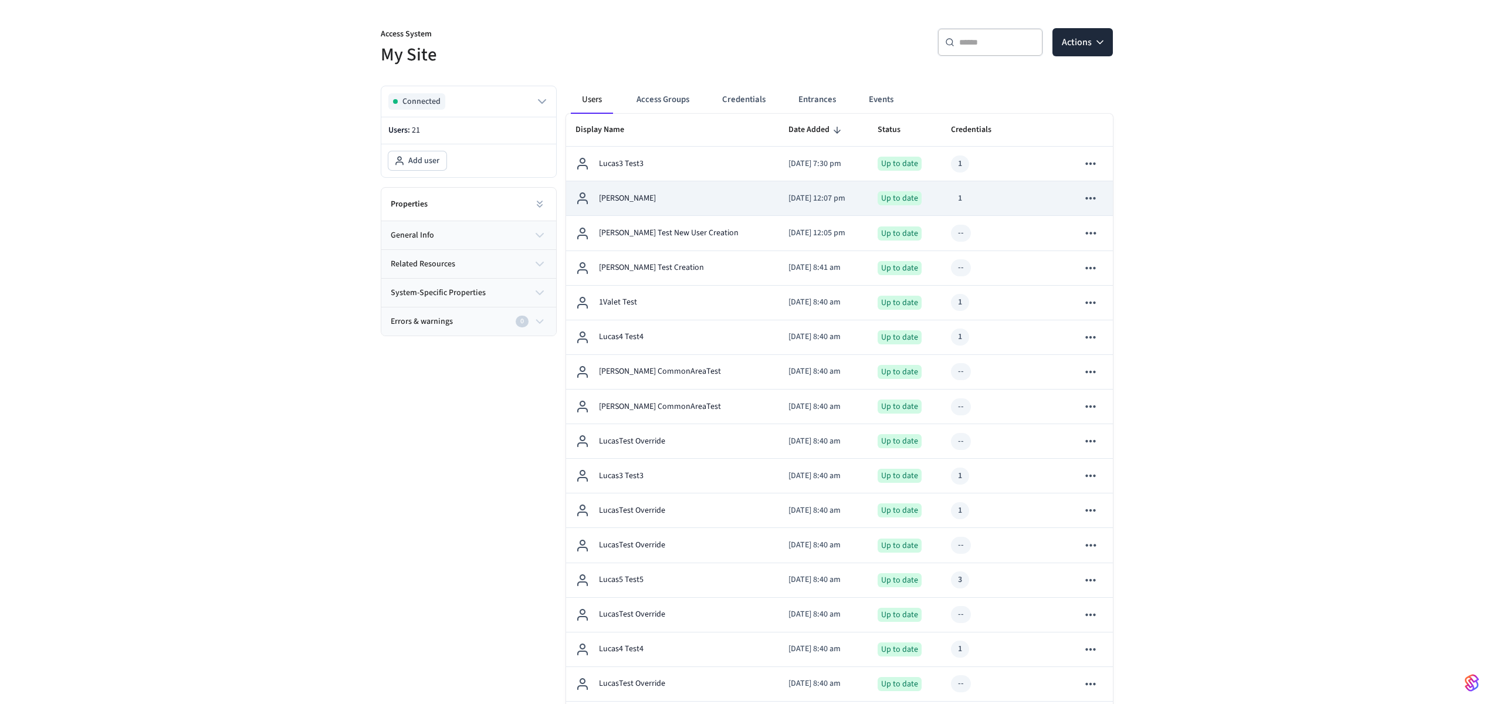
click at [676, 195] on div "[PERSON_NAME]" at bounding box center [672, 198] width 195 height 14
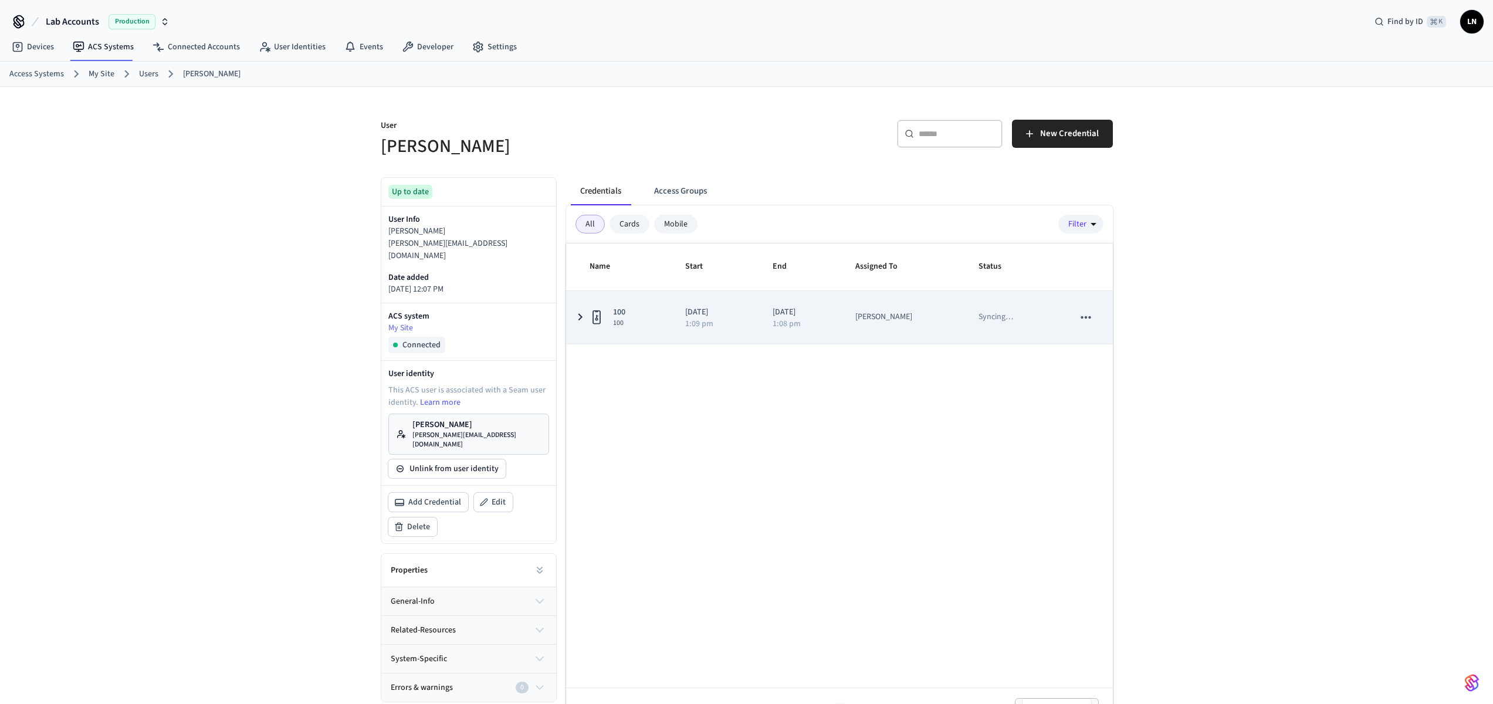
click at [601, 324] on icon "sticky table" at bounding box center [596, 317] width 14 height 15
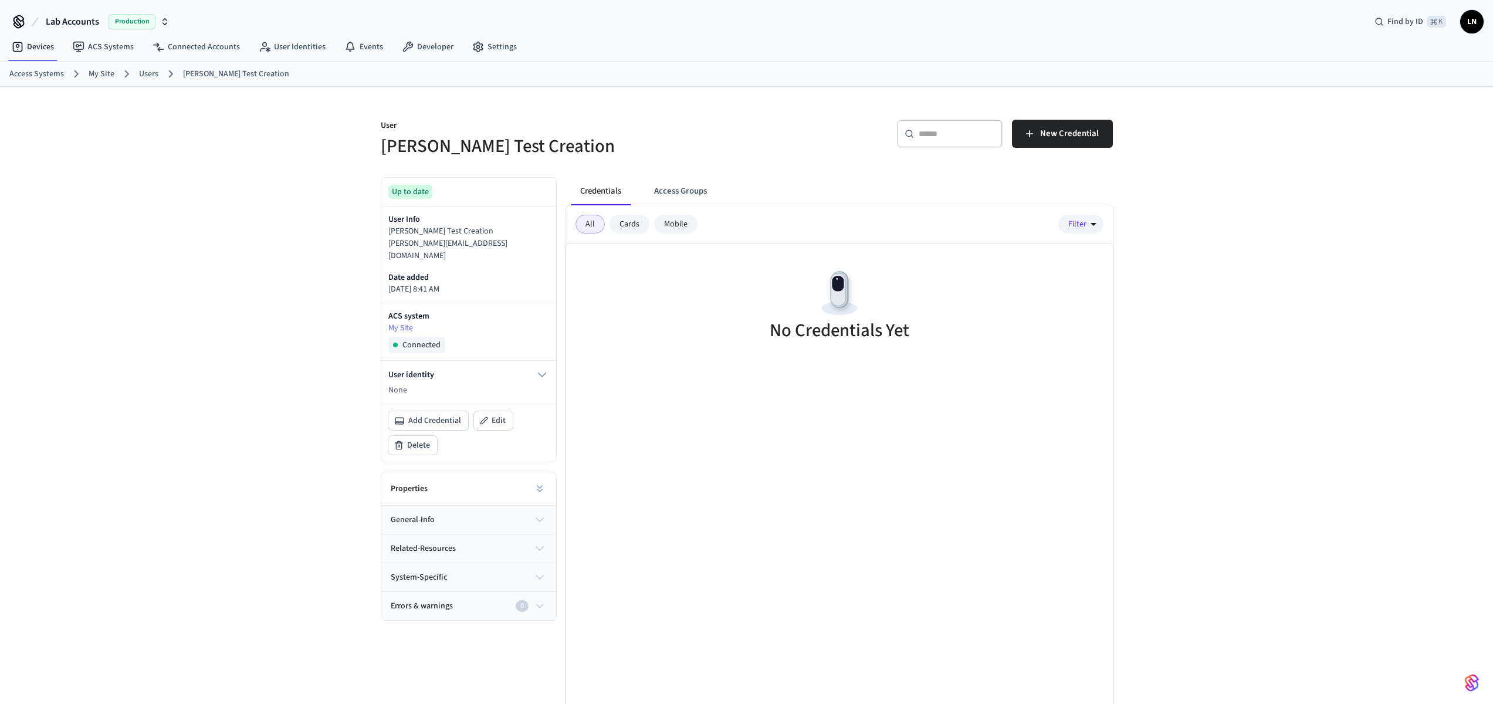
click at [144, 72] on link "Users" at bounding box center [148, 74] width 19 height 12
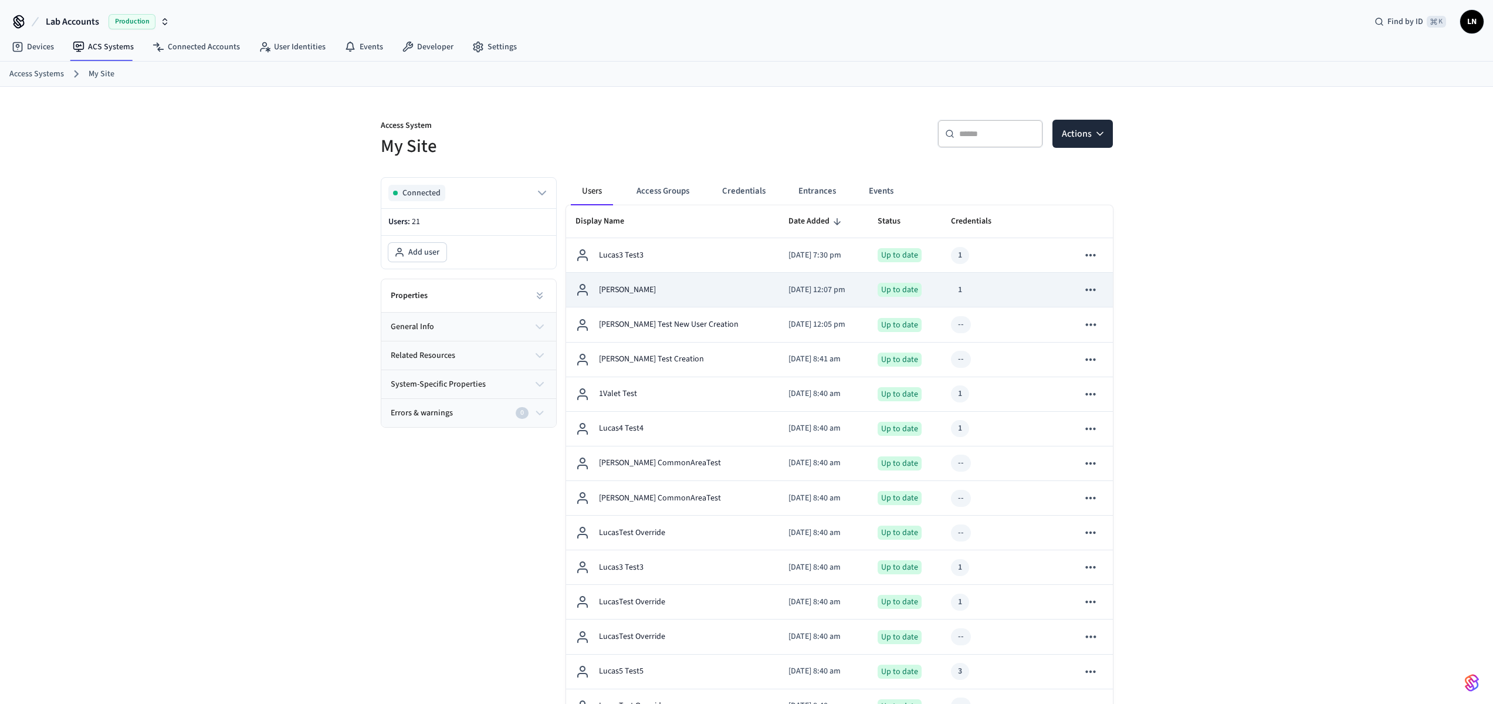
click at [691, 287] on div "[PERSON_NAME]" at bounding box center [672, 290] width 195 height 14
